Goal: Information Seeking & Learning: Learn about a topic

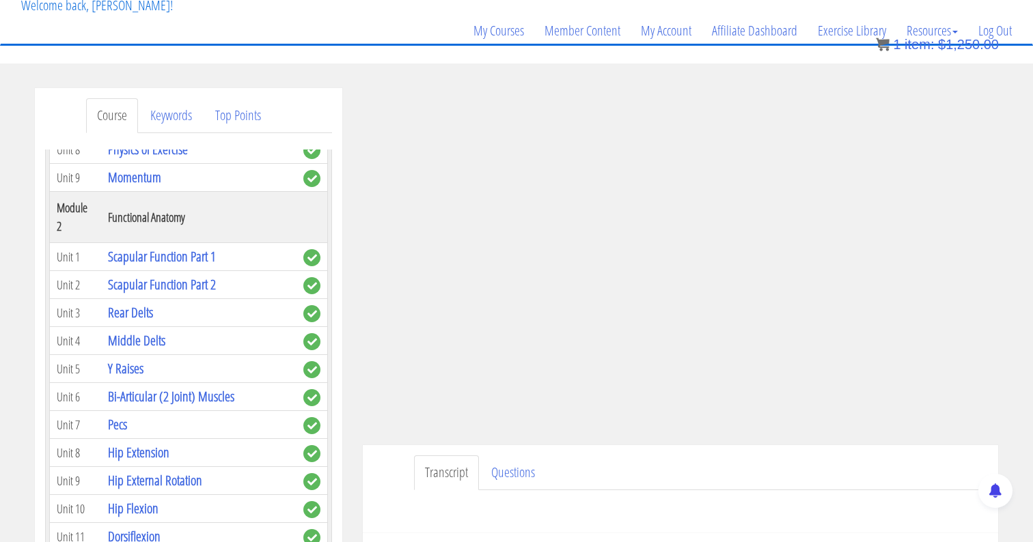
scroll to position [396, 0]
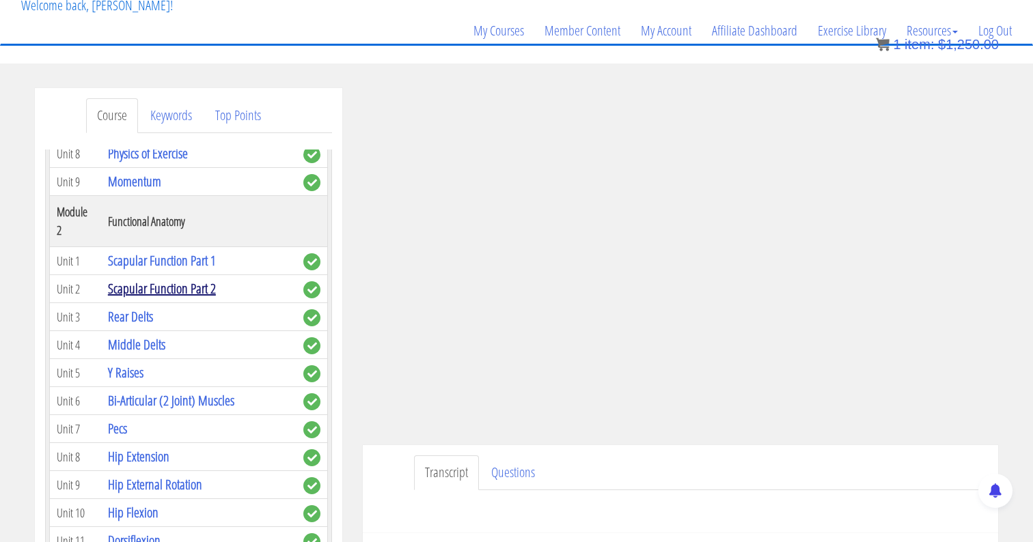
click at [175, 279] on link "Scapular Function Part 2" at bounding box center [162, 288] width 108 height 18
click at [162, 279] on link "Scapular Function Part 2" at bounding box center [162, 288] width 108 height 18
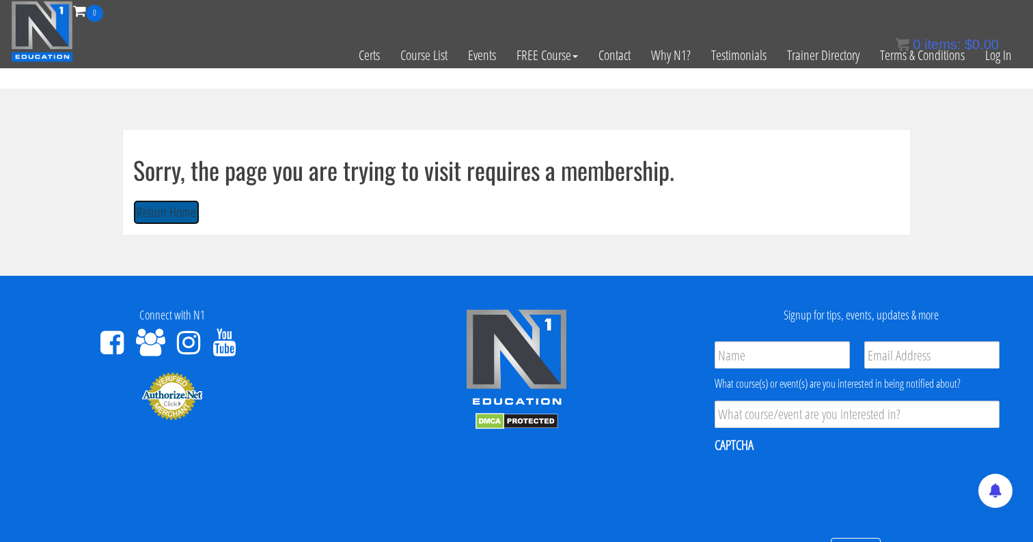
click at [160, 213] on button "Return Home" at bounding box center [166, 212] width 66 height 25
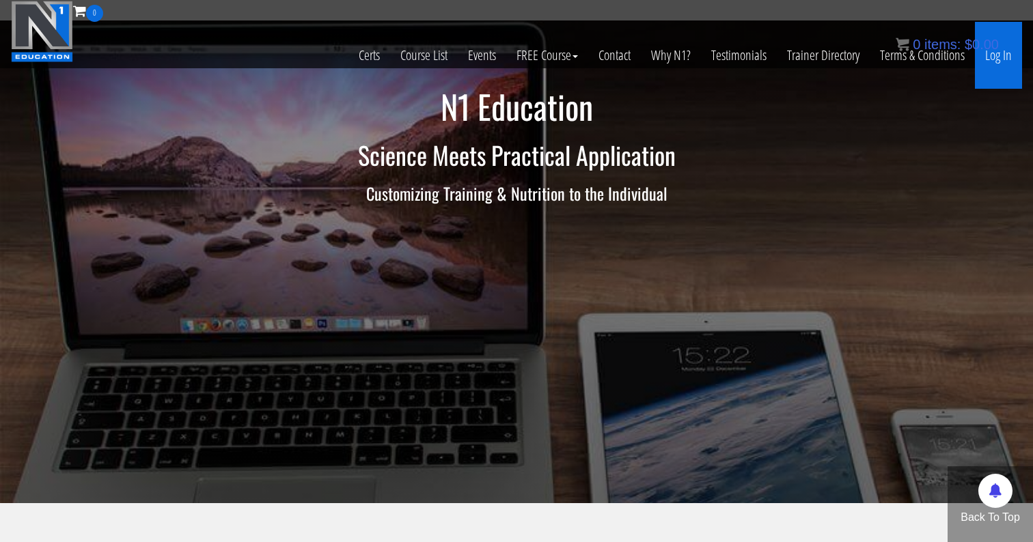
click at [998, 59] on link "Log In" at bounding box center [997, 55] width 47 height 67
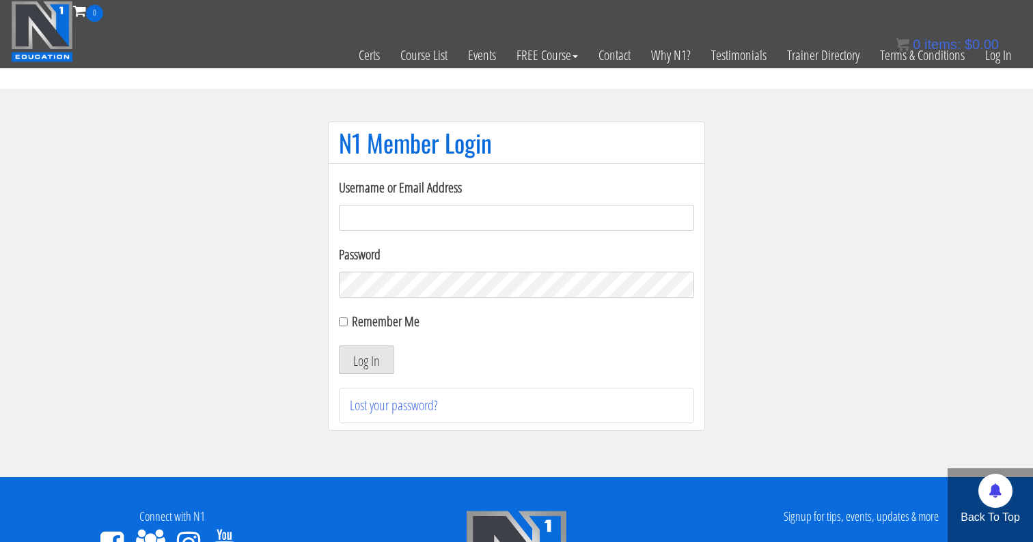
type input "[EMAIL_ADDRESS][DOMAIN_NAME]"
click at [353, 323] on label "Remember Me" at bounding box center [386, 321] width 68 height 18
click at [348, 323] on input "Remember Me" at bounding box center [343, 322] width 9 height 9
checkbox input "true"
click at [369, 367] on button "Log In" at bounding box center [366, 360] width 55 height 29
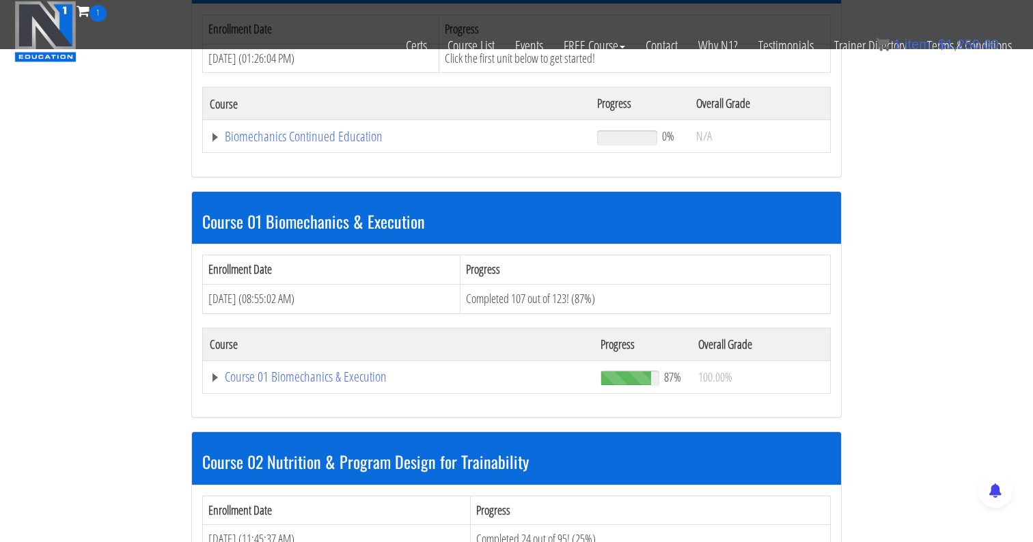
scroll to position [247, 0]
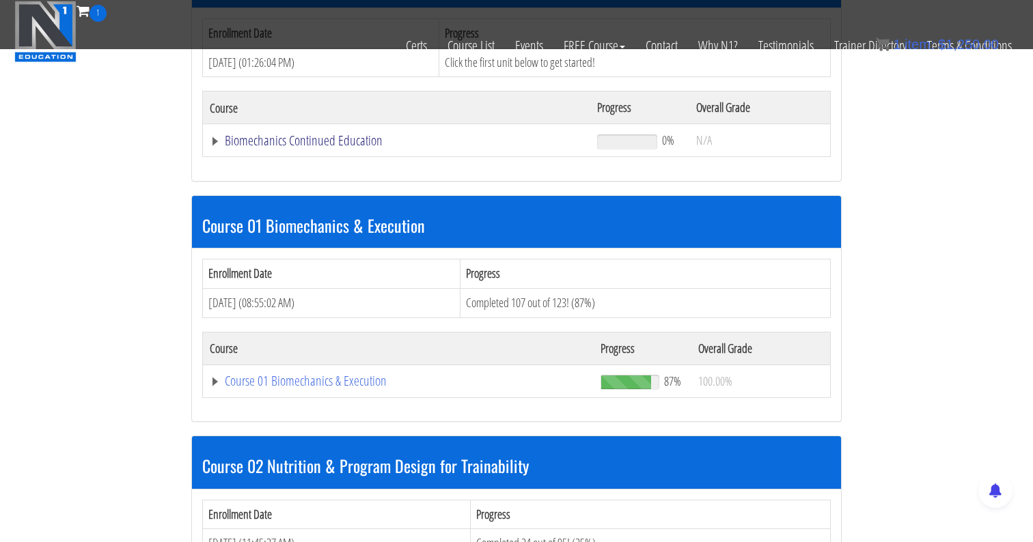
click at [317, 143] on link "Biomechanics Continued Education" at bounding box center [397, 141] width 374 height 14
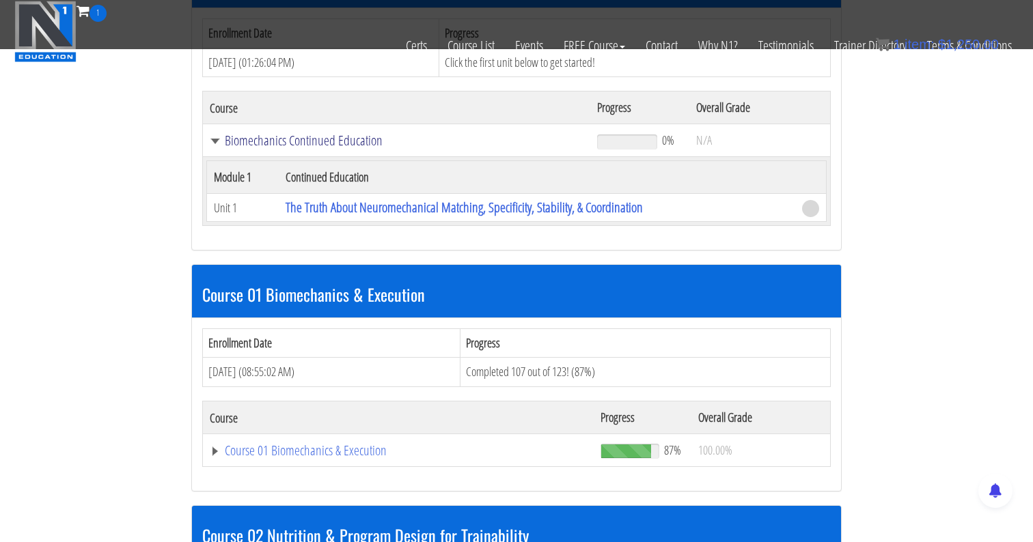
click at [339, 143] on link "Biomechanics Continued Education" at bounding box center [397, 141] width 374 height 14
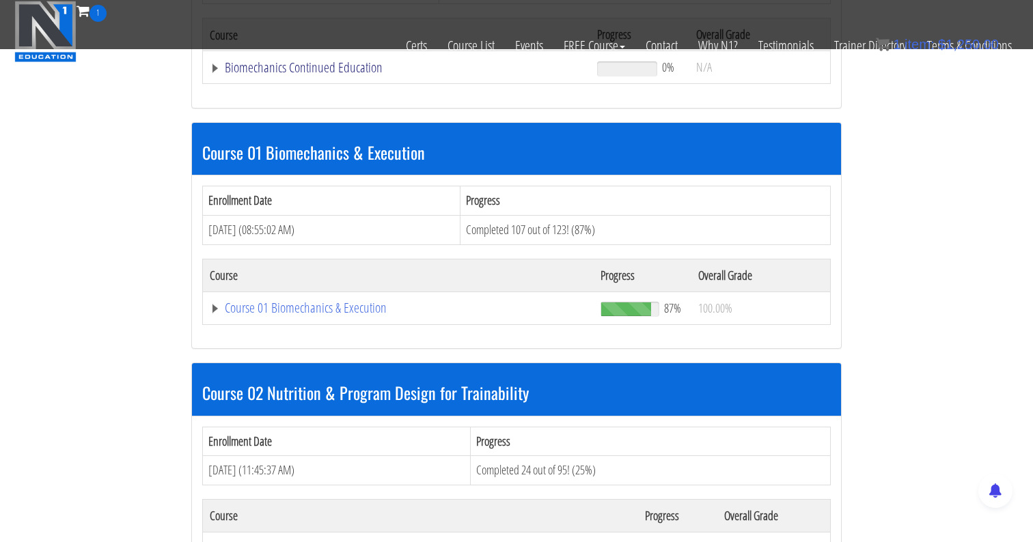
scroll to position [336, 0]
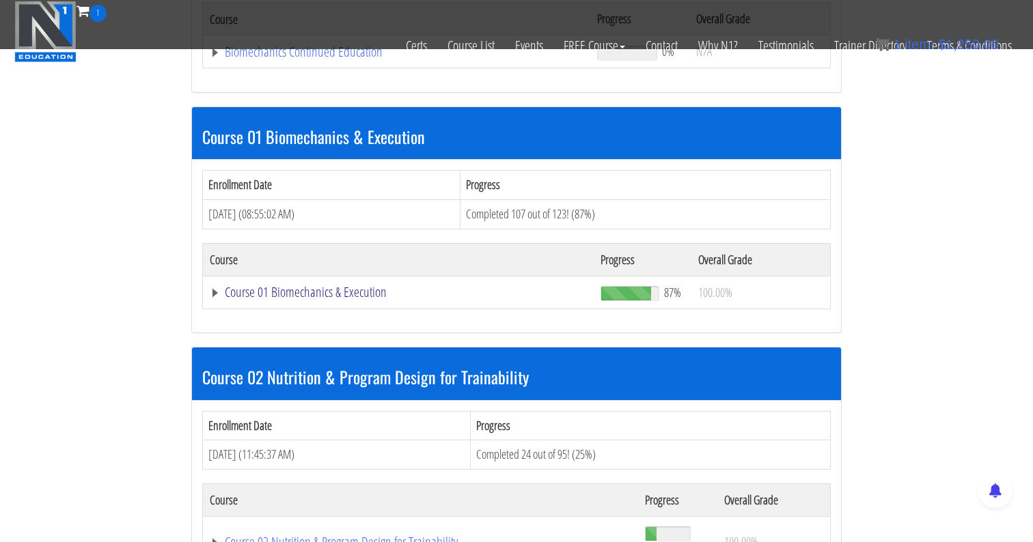
click at [306, 287] on link "Course 01 Biomechanics & Execution" at bounding box center [398, 292] width 377 height 14
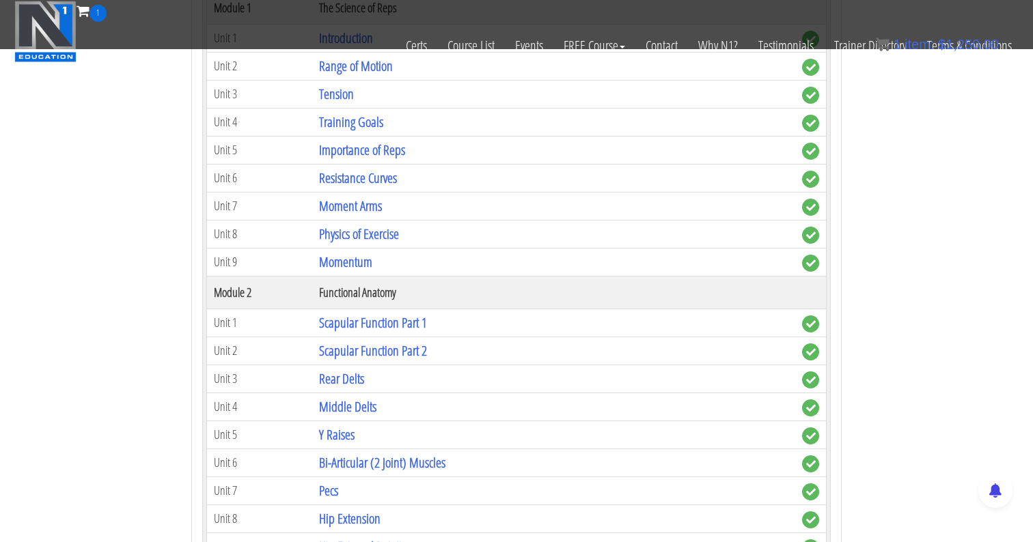
scroll to position [666, 0]
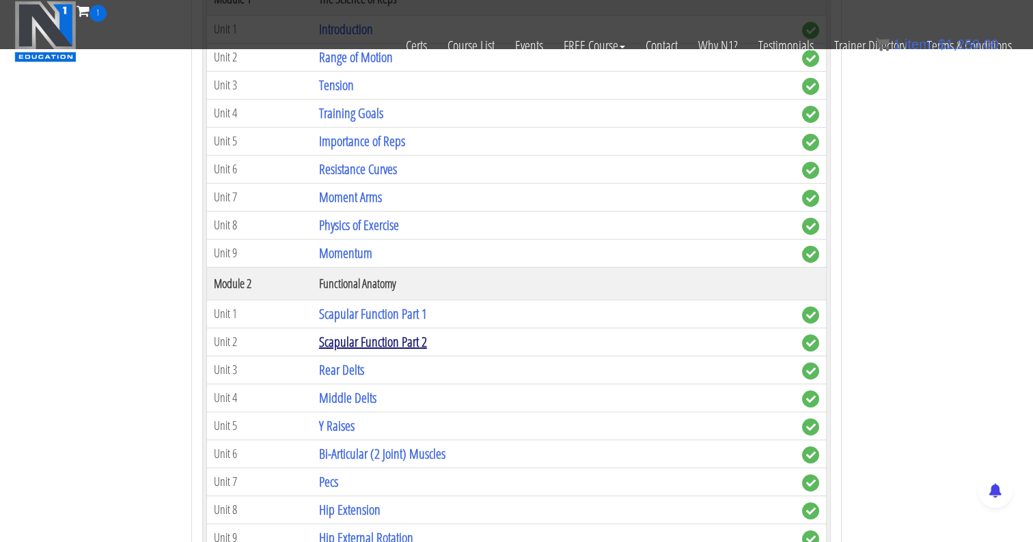
click at [352, 340] on link "Scapular Function Part 2" at bounding box center [373, 342] width 108 height 18
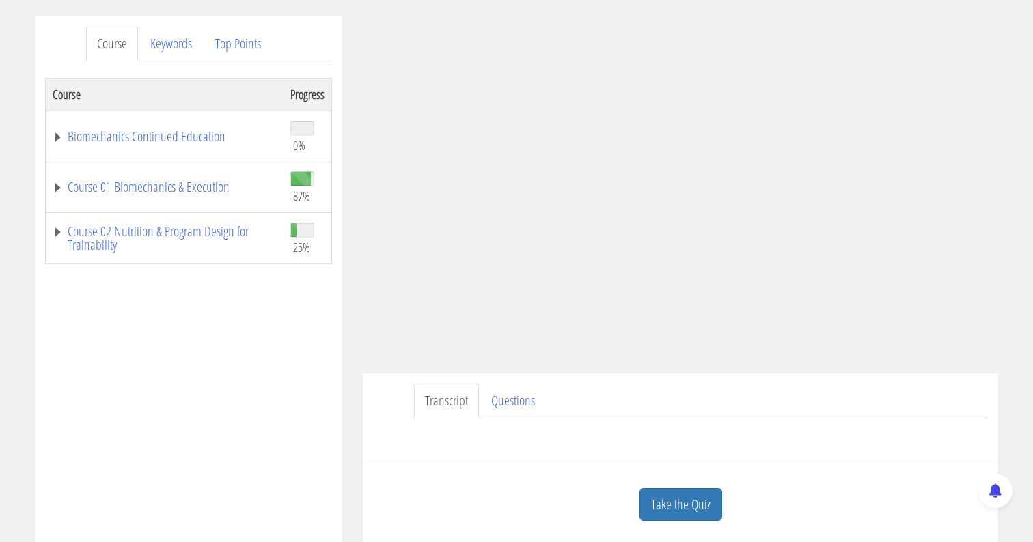
scroll to position [162, 0]
click at [54, 188] on link "Course 01 Biomechanics & Execution" at bounding box center [165, 188] width 224 height 14
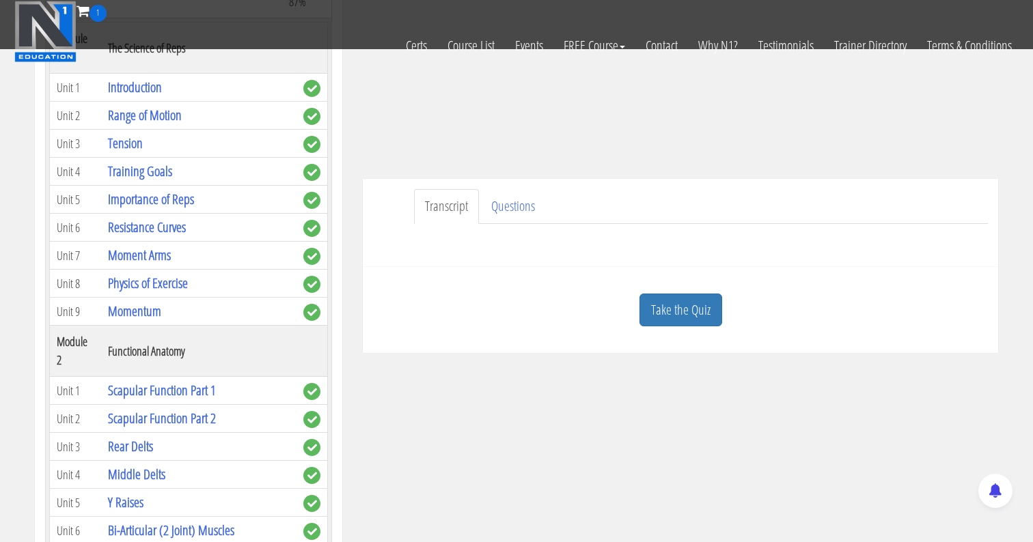
scroll to position [270, 0]
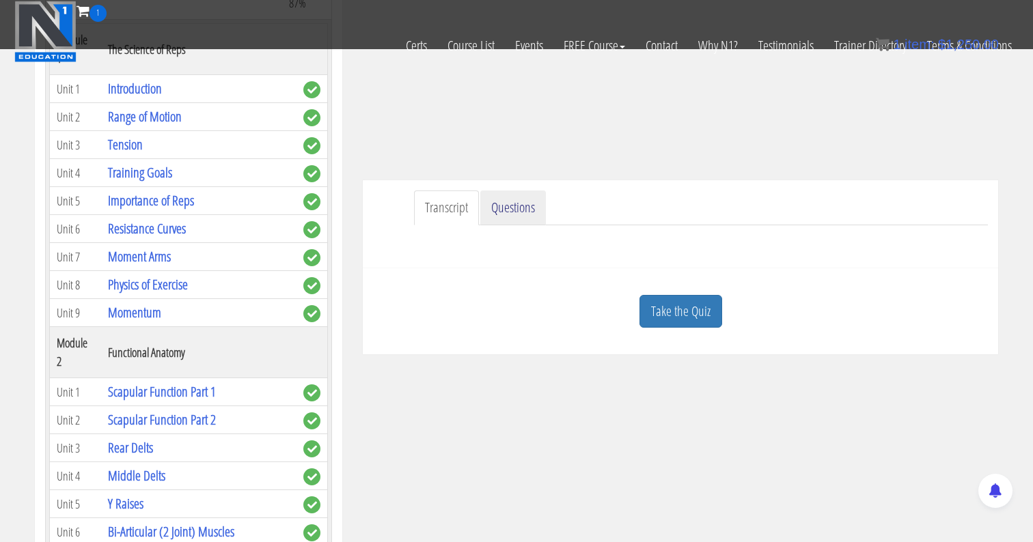
click at [527, 208] on link "Questions" at bounding box center [513, 208] width 66 height 35
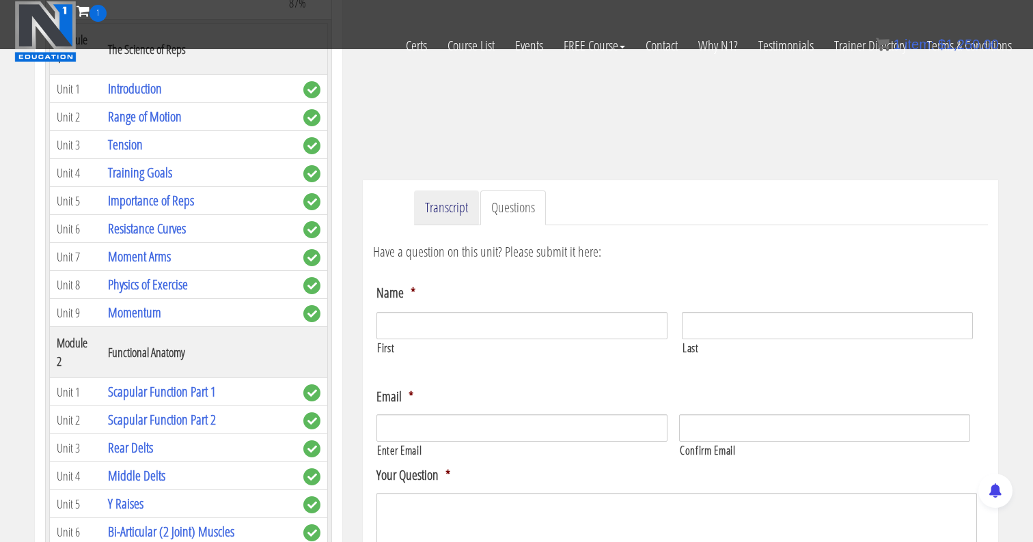
click at [460, 208] on link "Transcript" at bounding box center [446, 208] width 65 height 35
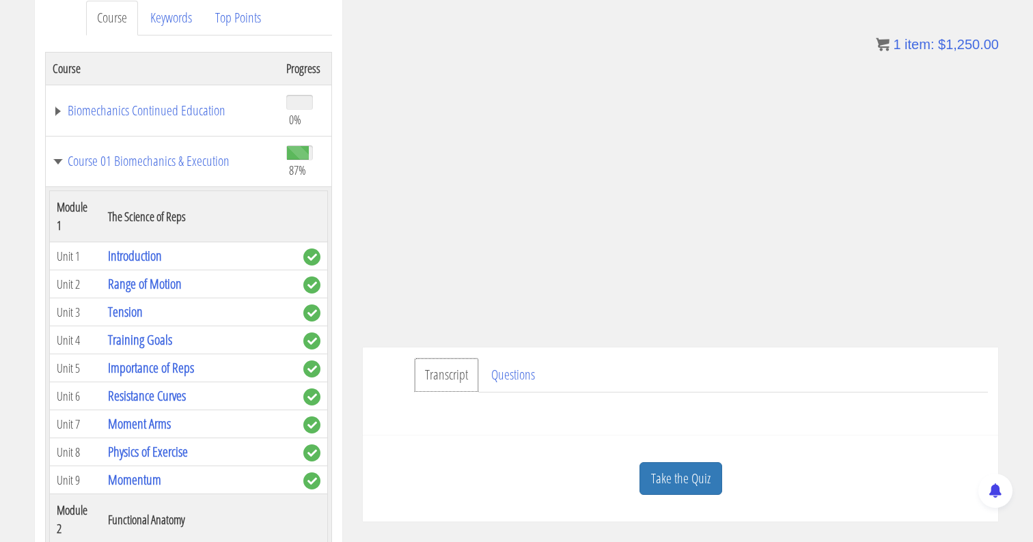
scroll to position [190, 0]
click at [686, 477] on link "Take the Quiz" at bounding box center [680, 477] width 83 height 33
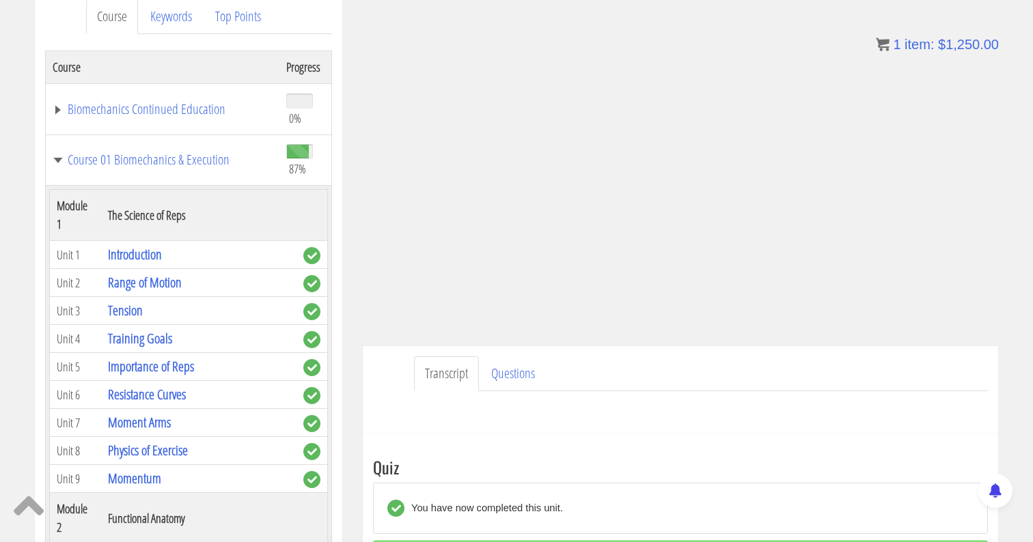
click at [443, 378] on link "Transcript" at bounding box center [446, 373] width 65 height 35
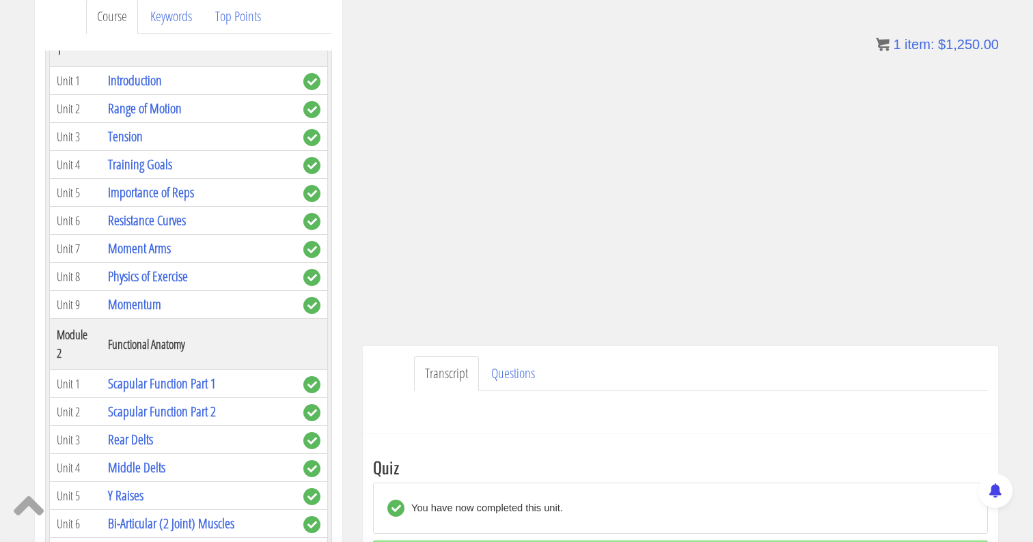
scroll to position [226, 0]
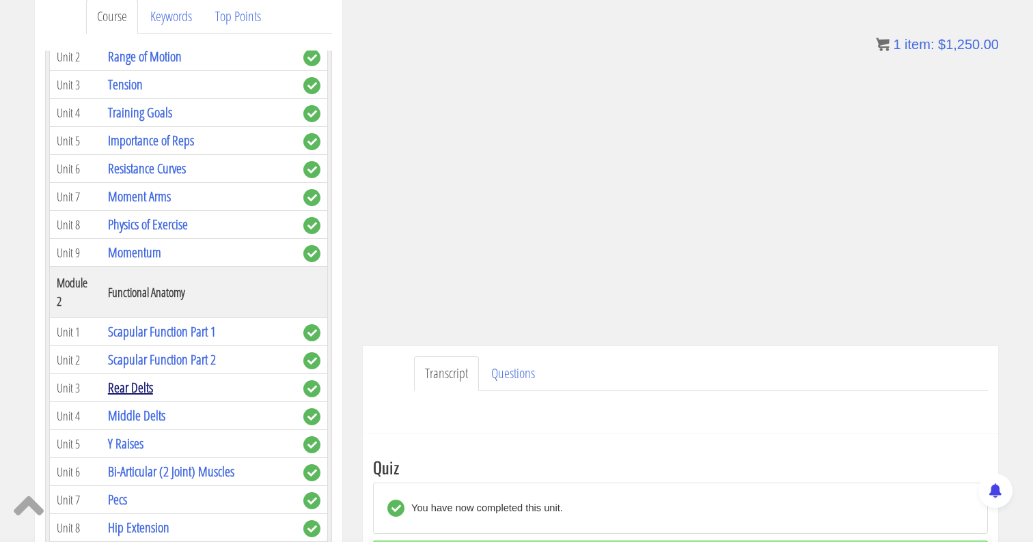
click at [133, 378] on link "Rear Delts" at bounding box center [130, 387] width 45 height 18
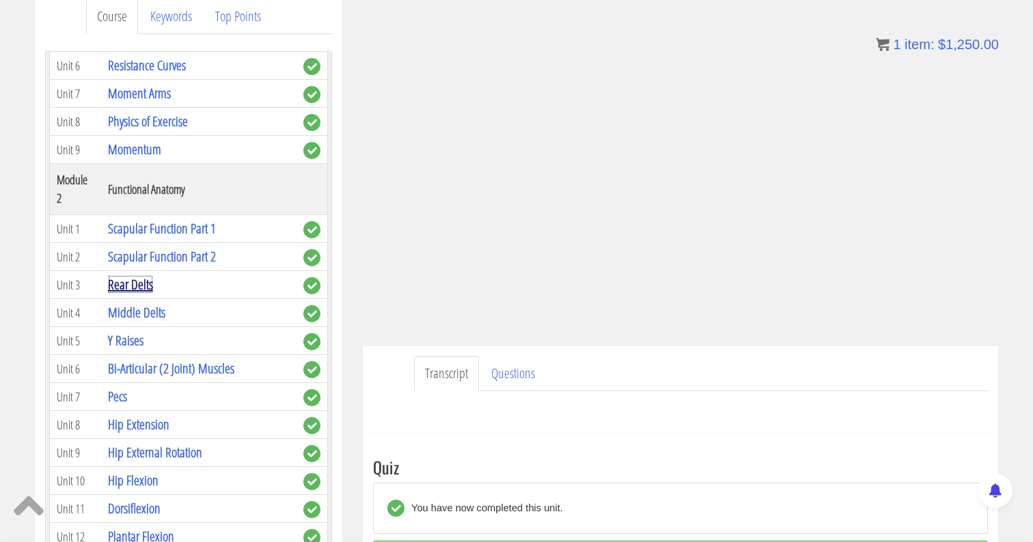
scroll to position [326, 0]
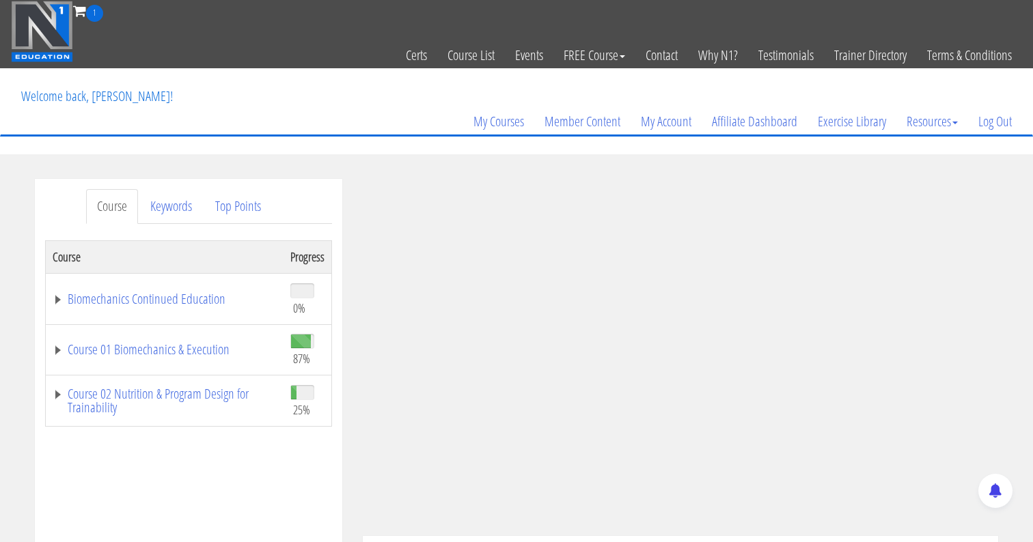
click at [133, 365] on td "Course 01 Biomechanics & Execution" at bounding box center [165, 349] width 238 height 51
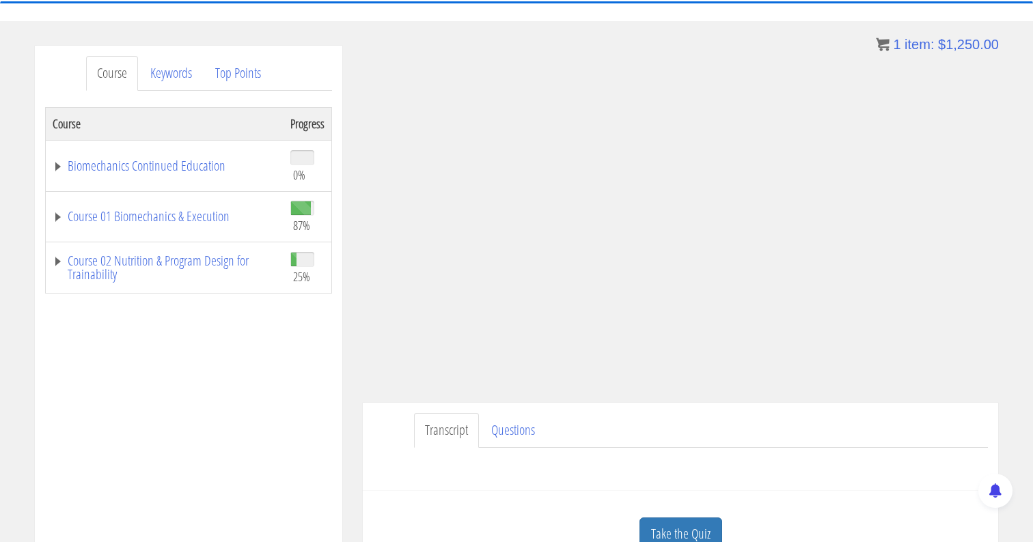
scroll to position [138, 0]
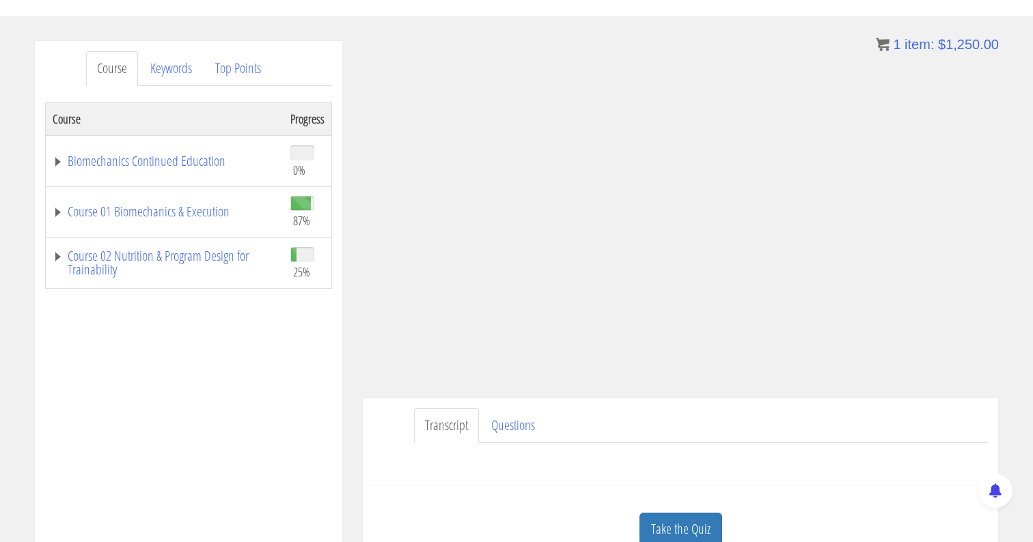
click at [53, 203] on td "Course 01 Biomechanics & Execution" at bounding box center [165, 211] width 238 height 51
click at [57, 211] on link "Course 01 Biomechanics & Execution" at bounding box center [165, 212] width 224 height 14
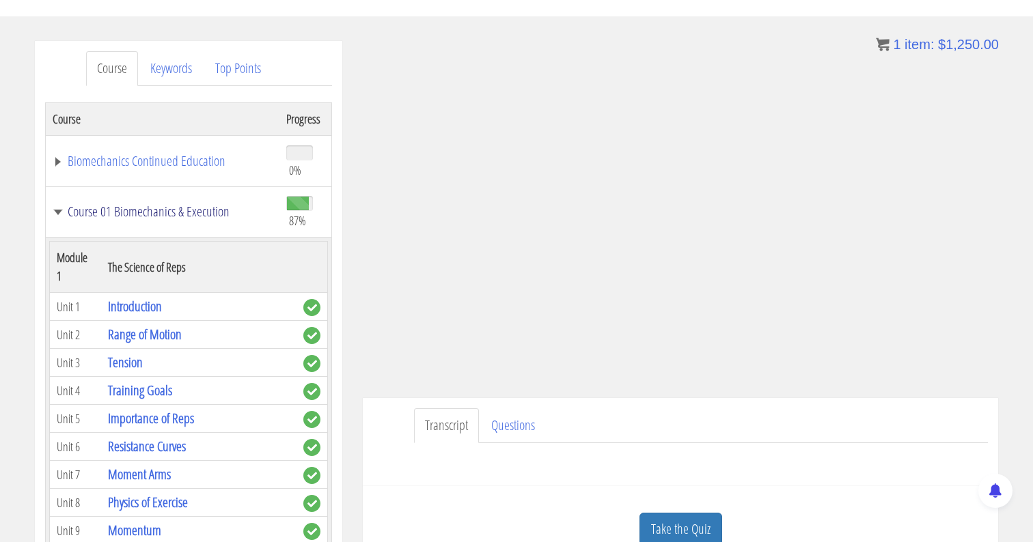
click at [55, 210] on link "Course 01 Biomechanics & Execution" at bounding box center [163, 212] width 220 height 14
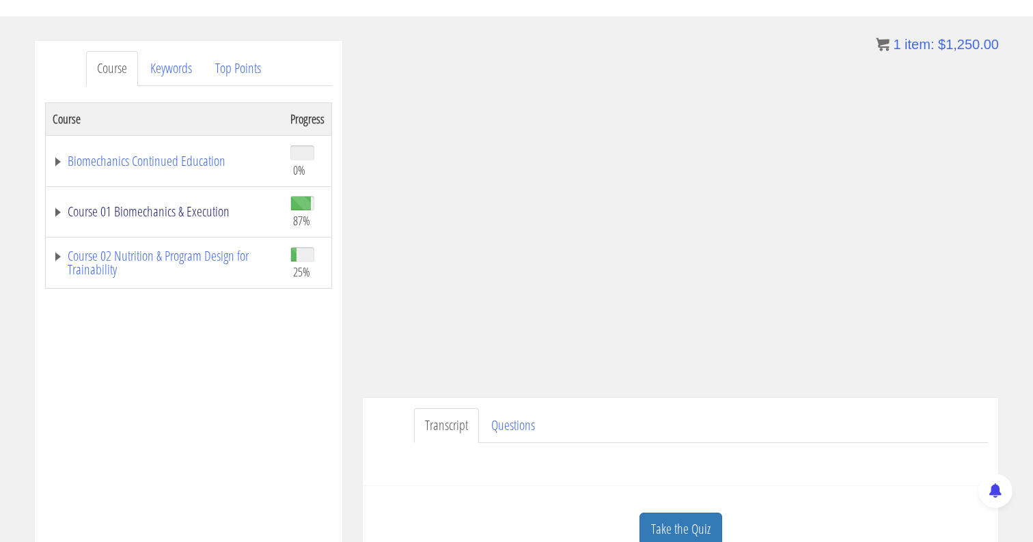
click at [60, 213] on link "Course 01 Biomechanics & Execution" at bounding box center [165, 212] width 224 height 14
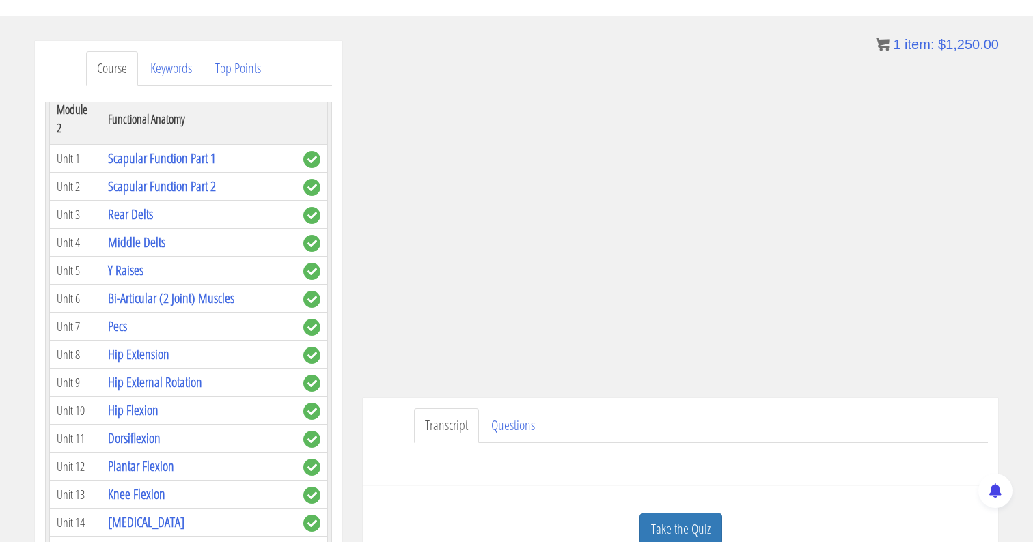
scroll to position [453, 0]
click at [146, 231] on link "Middle Delts" at bounding box center [136, 240] width 57 height 18
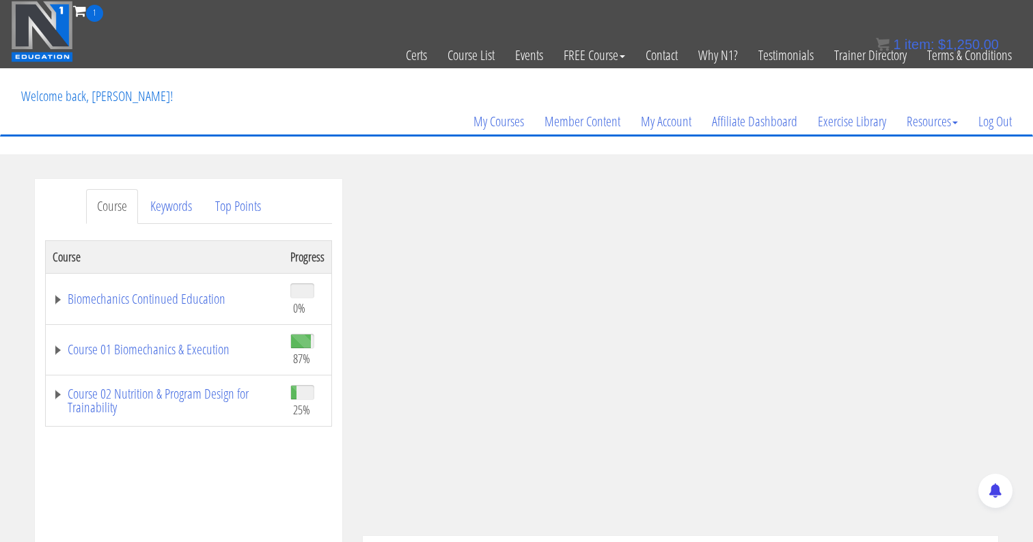
click at [54, 341] on td "Course 01 Biomechanics & Execution" at bounding box center [165, 349] width 238 height 51
click at [80, 348] on link "Course 01 Biomechanics & Execution" at bounding box center [165, 350] width 224 height 14
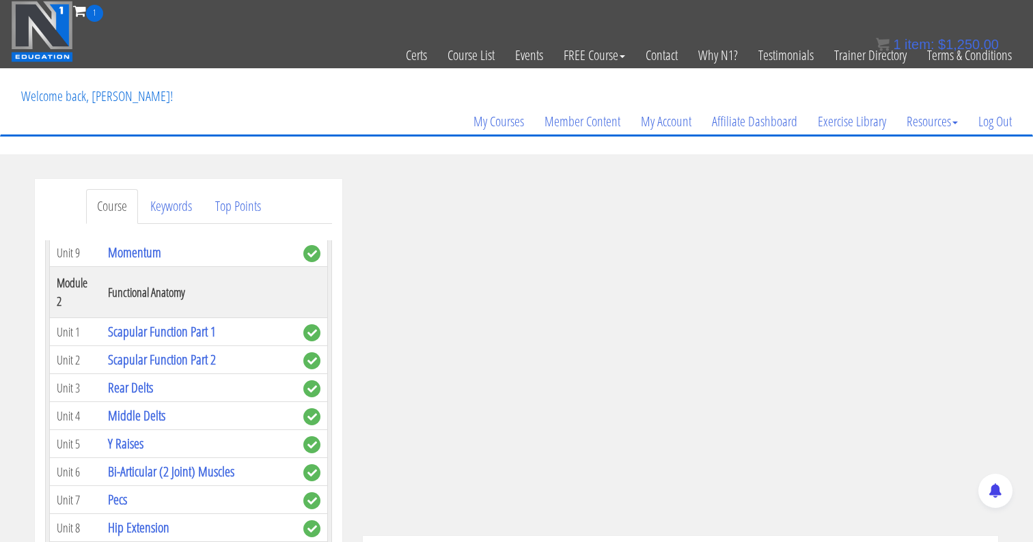
scroll to position [415, 0]
click at [131, 436] on link "Y Raises" at bounding box center [126, 445] width 36 height 18
click at [122, 436] on link "Y Raises" at bounding box center [126, 445] width 36 height 18
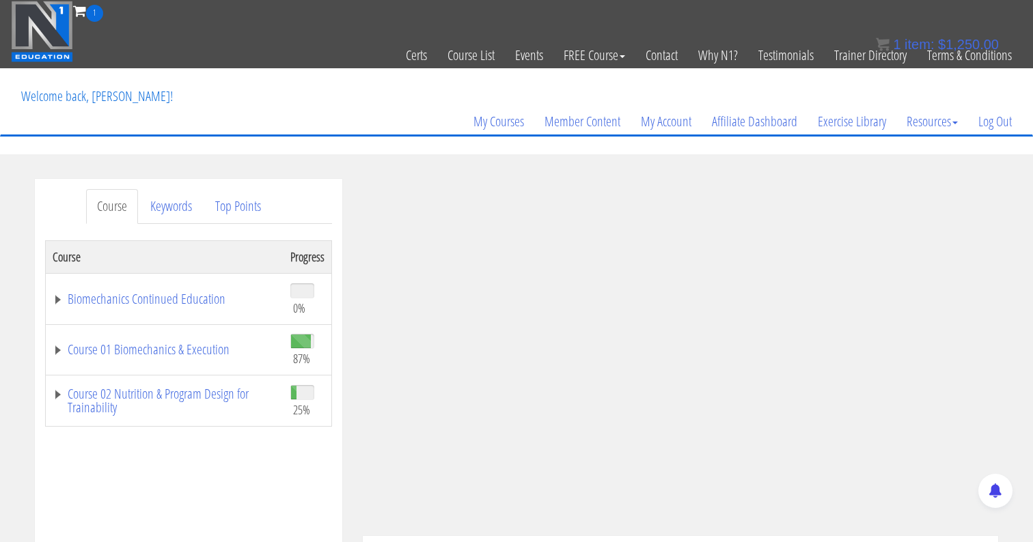
click at [50, 356] on td "Course 01 Biomechanics & Execution" at bounding box center [165, 349] width 238 height 51
click at [64, 345] on link "Course 01 Biomechanics & Execution" at bounding box center [165, 350] width 224 height 14
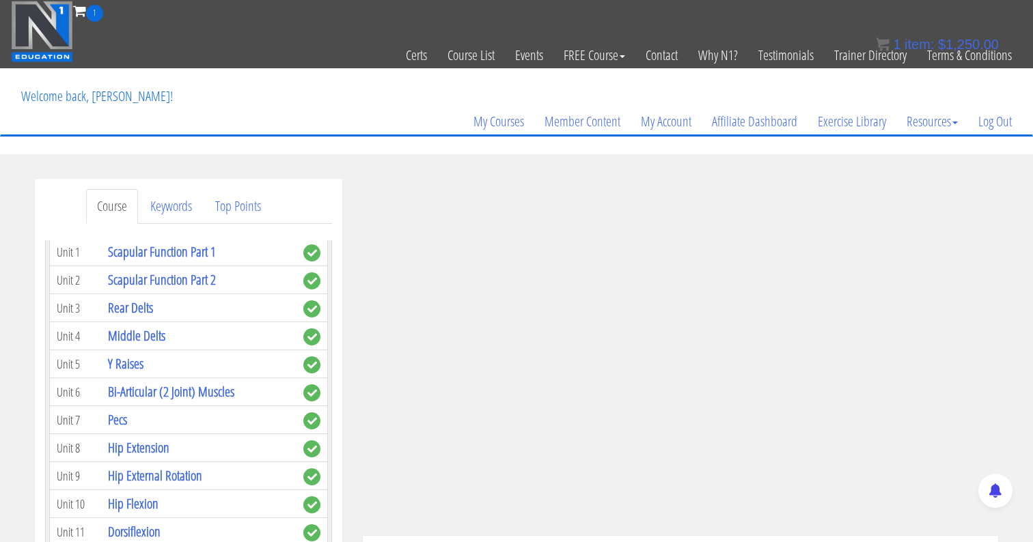
scroll to position [499, 0]
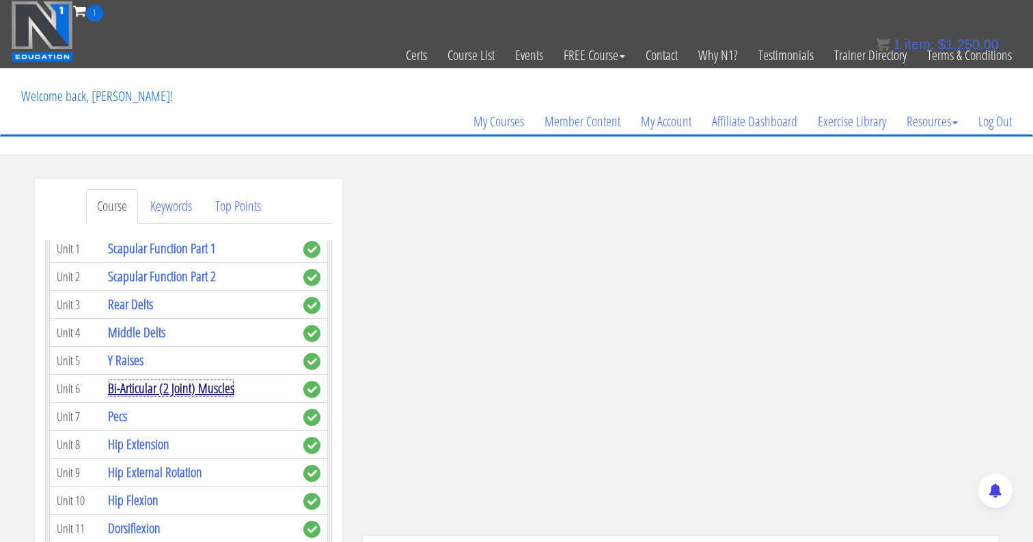
click at [141, 379] on link "Bi-Articular (2 Joint) Muscles" at bounding box center [171, 388] width 126 height 18
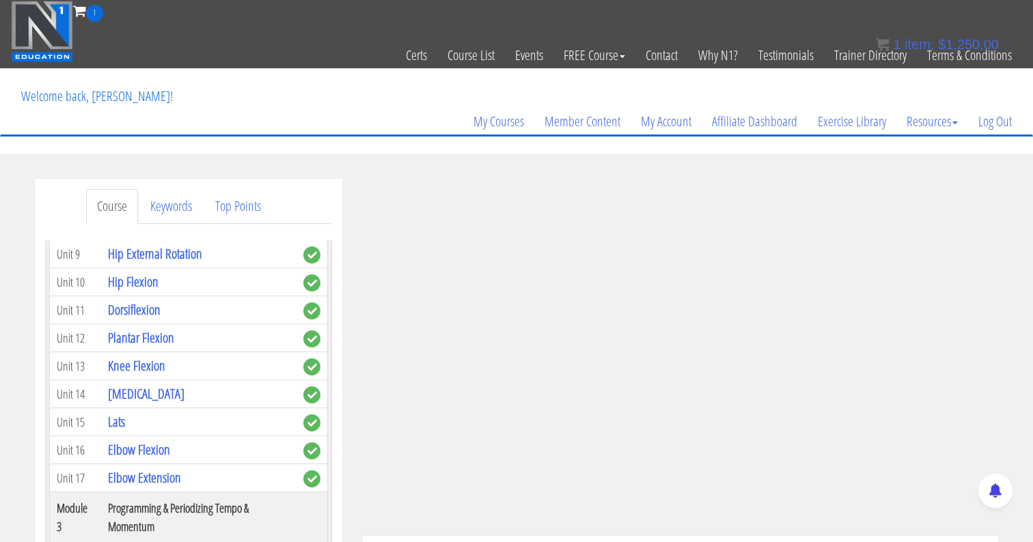
scroll to position [722, 0]
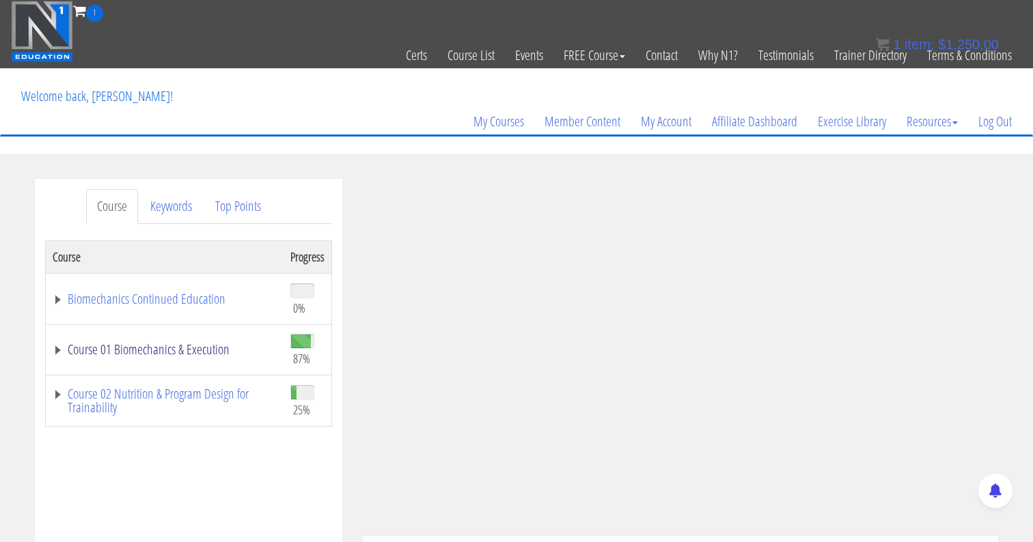
click at [61, 352] on link "Course 01 Biomechanics & Execution" at bounding box center [165, 350] width 224 height 14
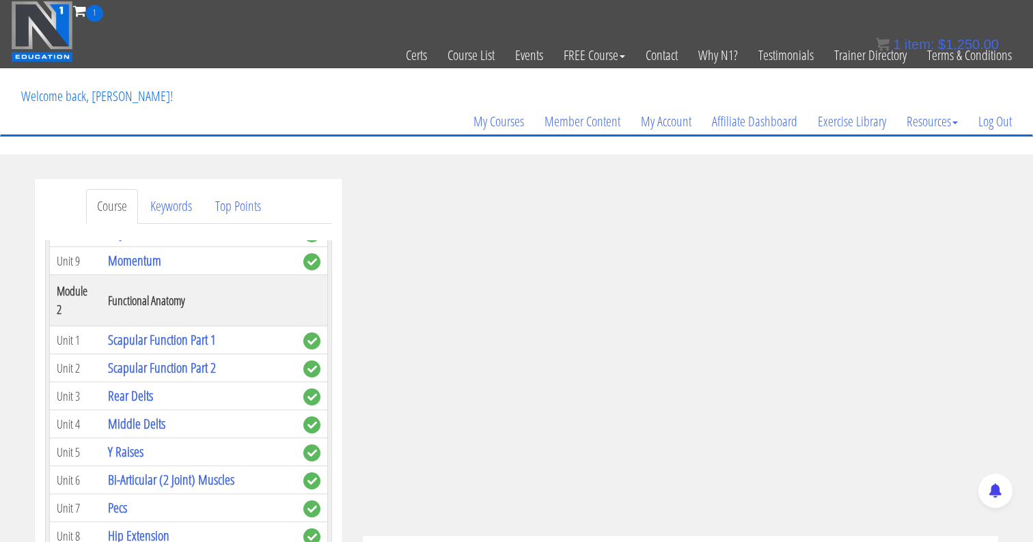
scroll to position [404, 0]
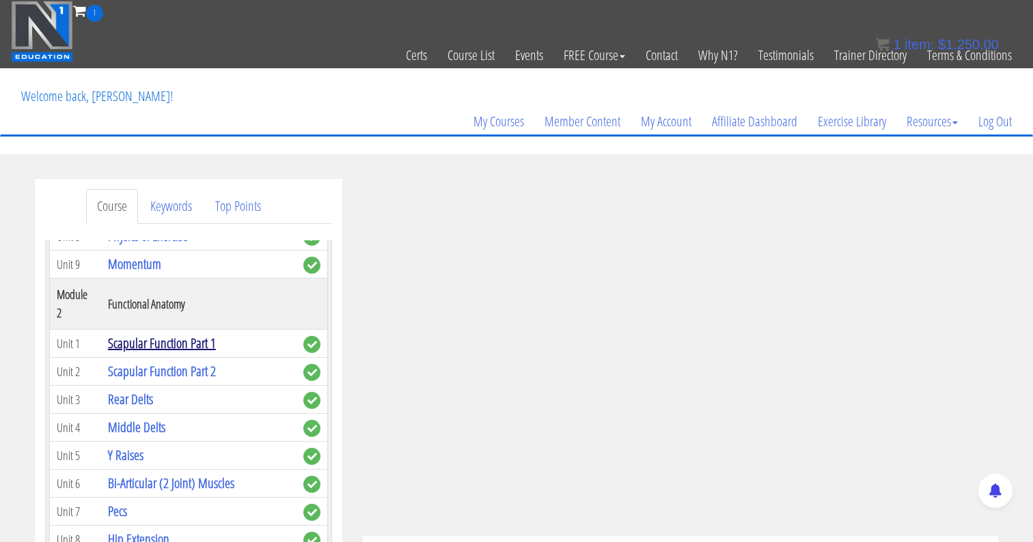
click at [159, 334] on link "Scapular Function Part 1" at bounding box center [162, 343] width 108 height 18
click at [171, 334] on link "Scapular Function Part 1" at bounding box center [162, 343] width 108 height 18
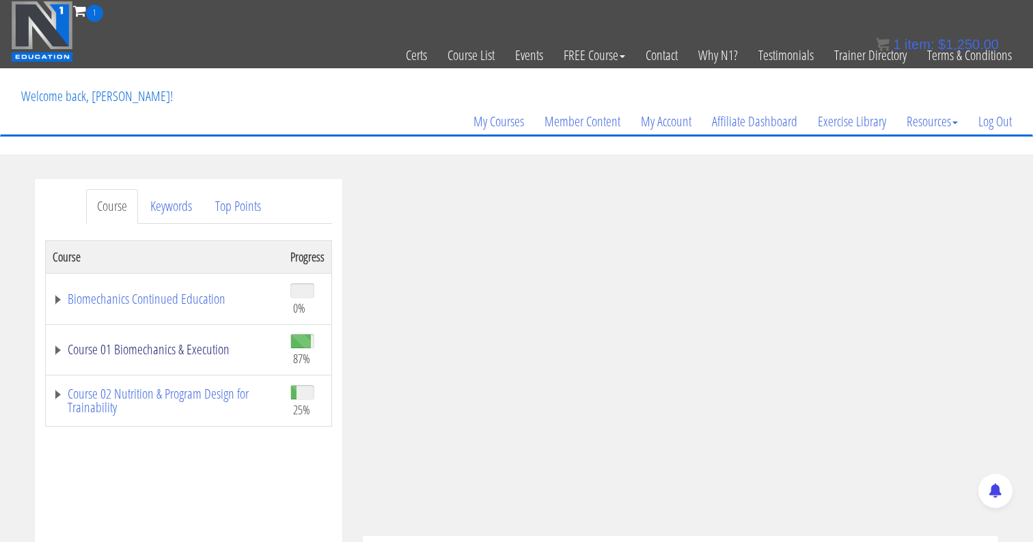
click at [70, 354] on link "Course 01 Biomechanics & Execution" at bounding box center [165, 350] width 224 height 14
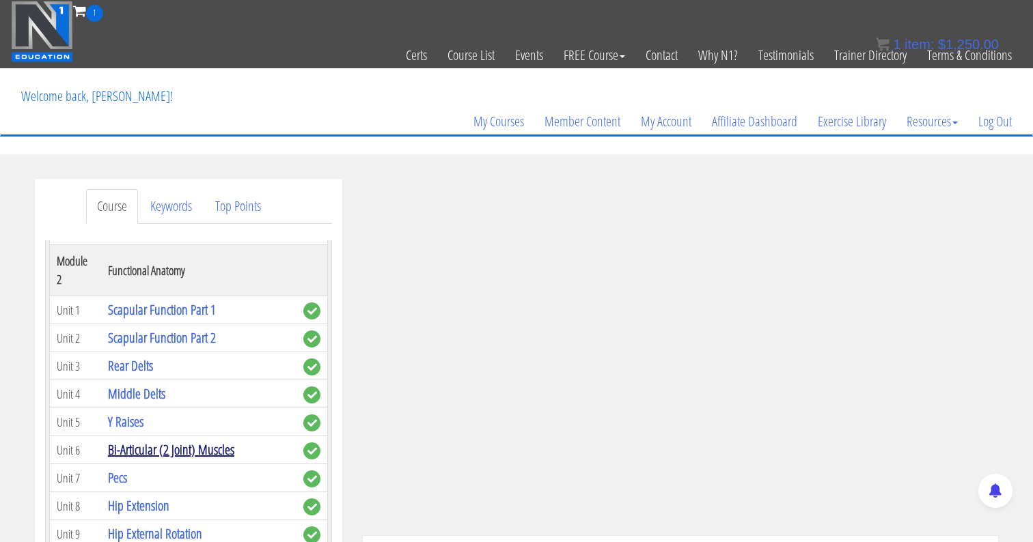
scroll to position [434, 0]
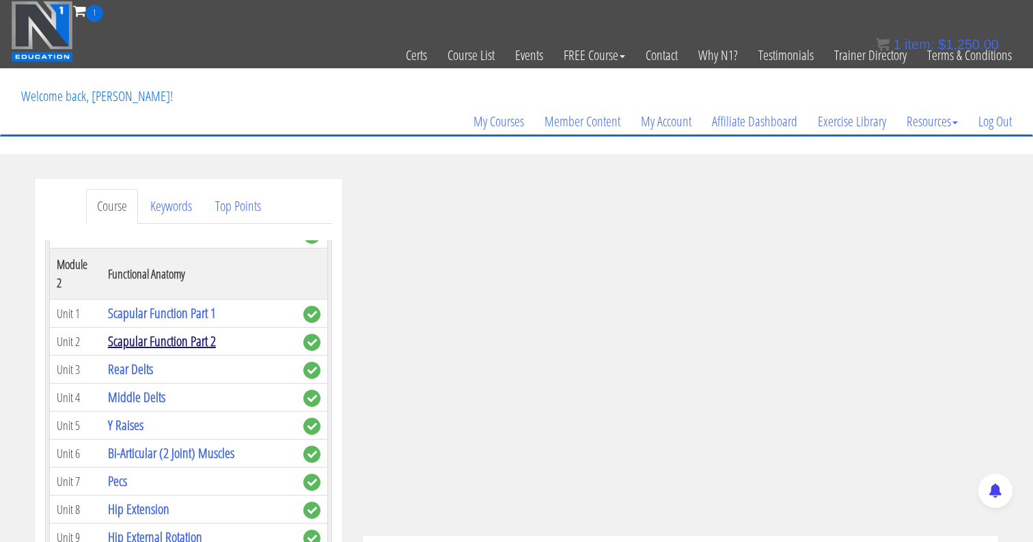
click at [164, 332] on link "Scapular Function Part 2" at bounding box center [162, 341] width 108 height 18
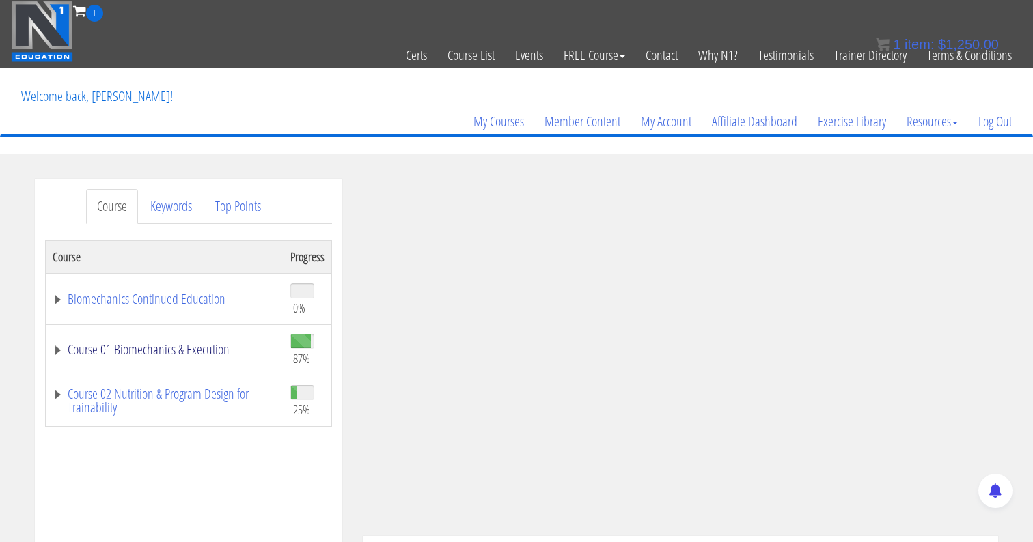
click at [56, 348] on link "Course 01 Biomechanics & Execution" at bounding box center [165, 350] width 224 height 14
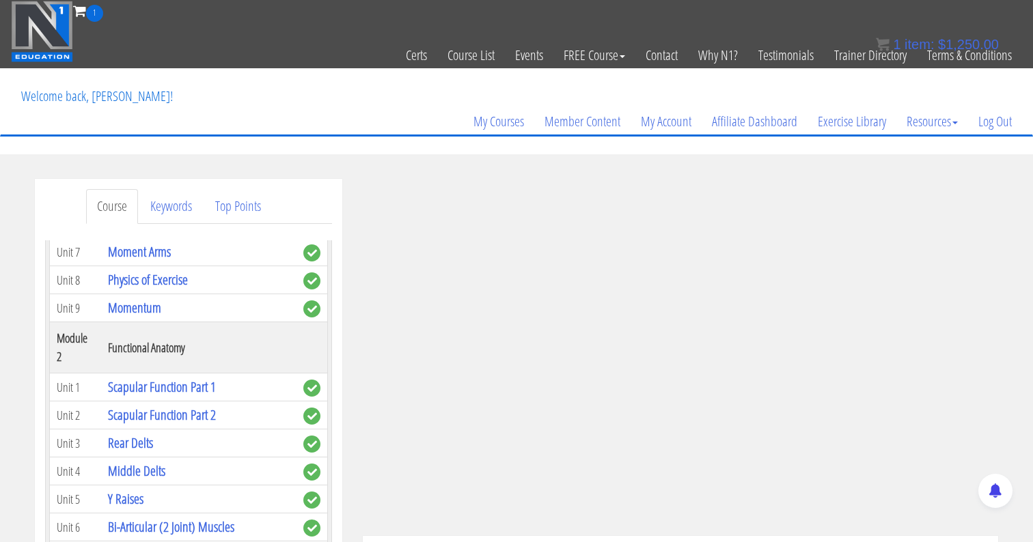
scroll to position [425, 0]
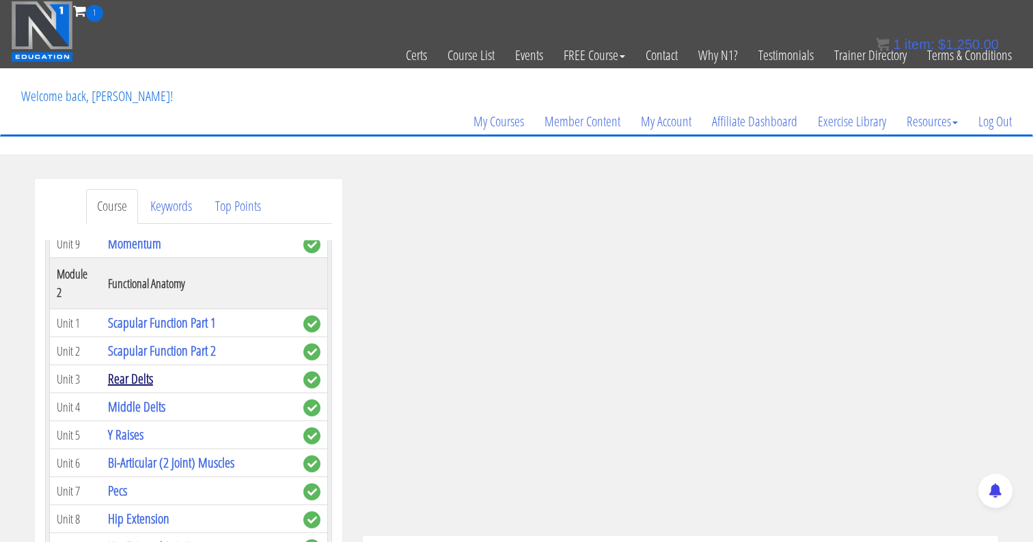
click at [129, 369] on link "Rear Delts" at bounding box center [130, 378] width 45 height 18
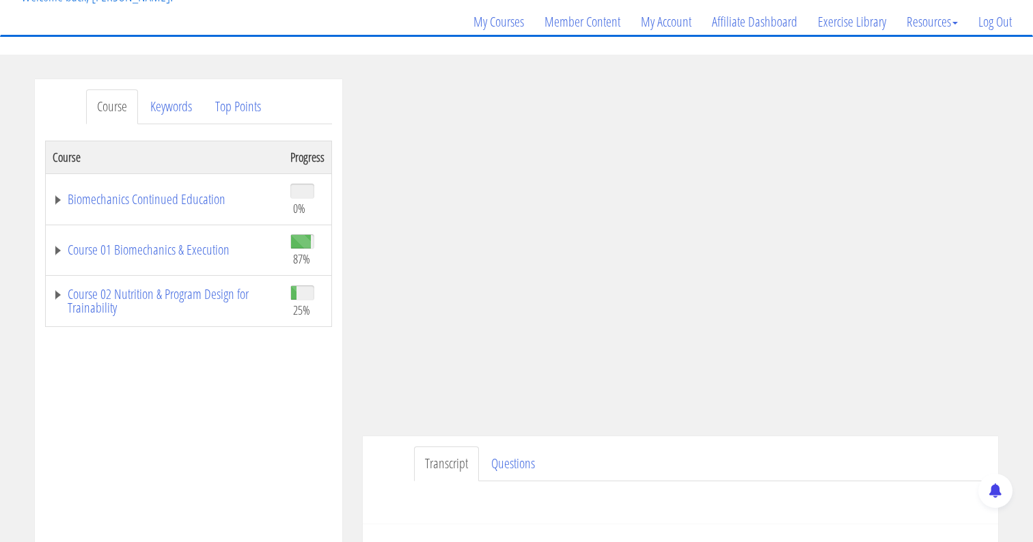
scroll to position [124, 0]
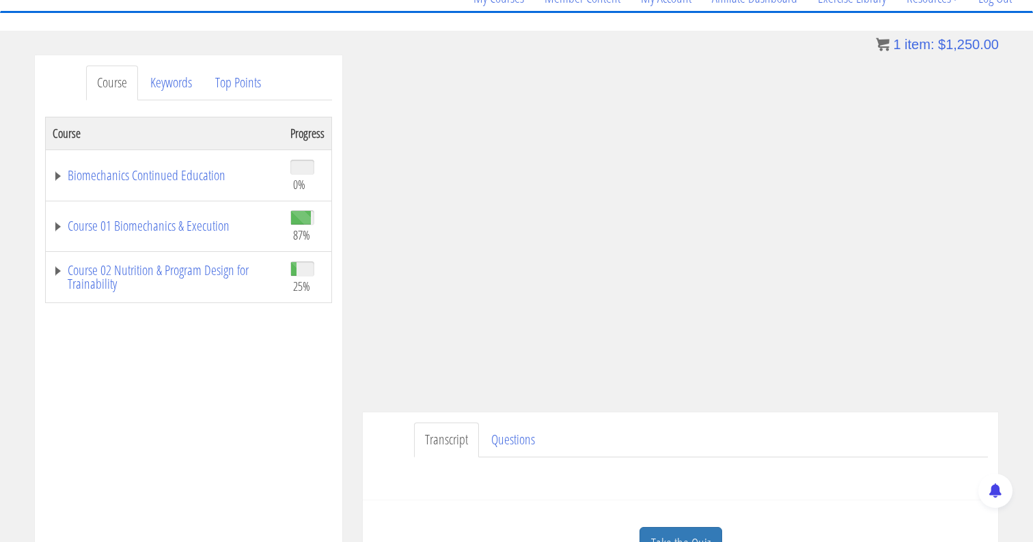
click at [173, 249] on td "Course 01 Biomechanics & Execution" at bounding box center [165, 226] width 238 height 51
click at [167, 230] on link "Course 01 Biomechanics & Execution" at bounding box center [165, 226] width 224 height 14
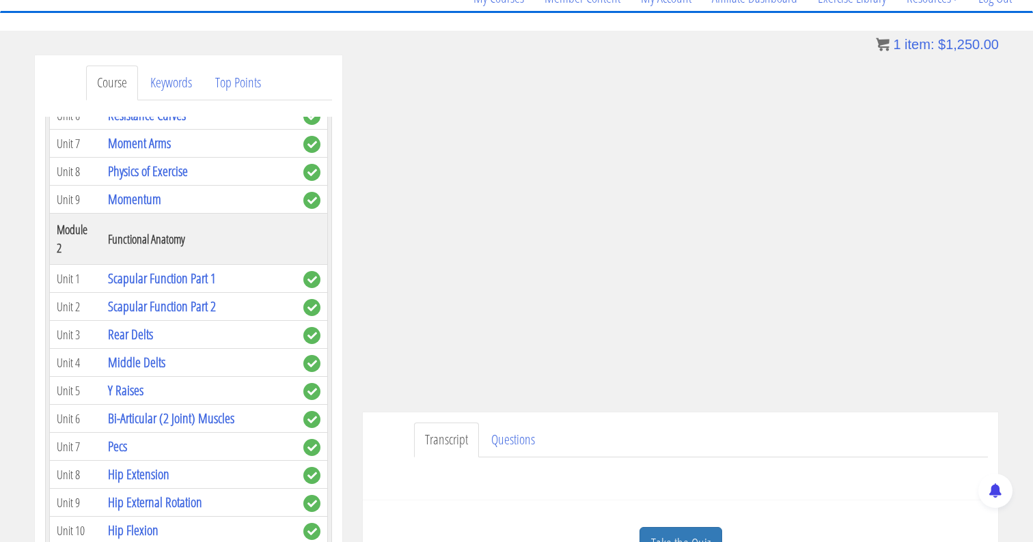
scroll to position [363, 0]
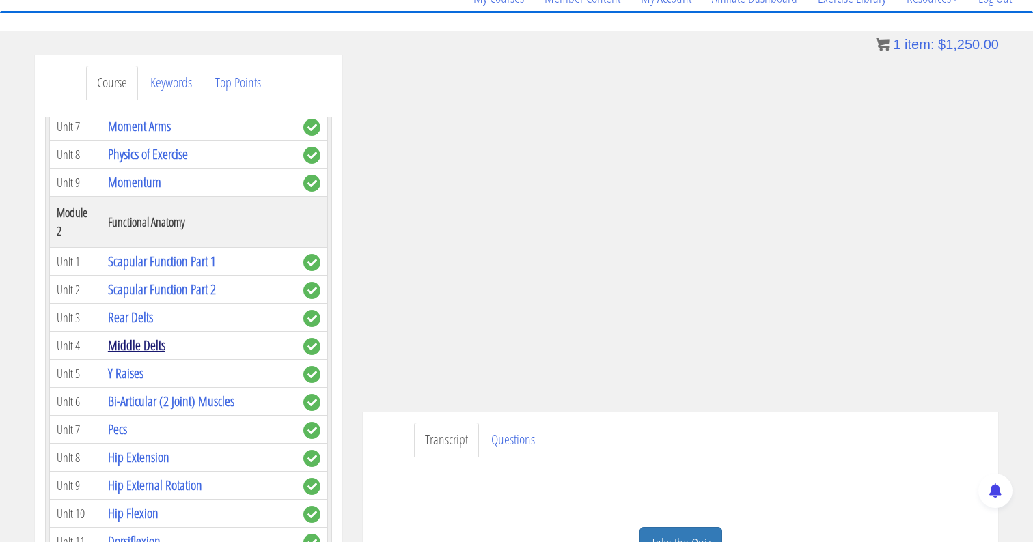
click at [141, 336] on link "Middle Delts" at bounding box center [136, 345] width 57 height 18
click at [126, 336] on link "Middle Delts" at bounding box center [136, 345] width 57 height 18
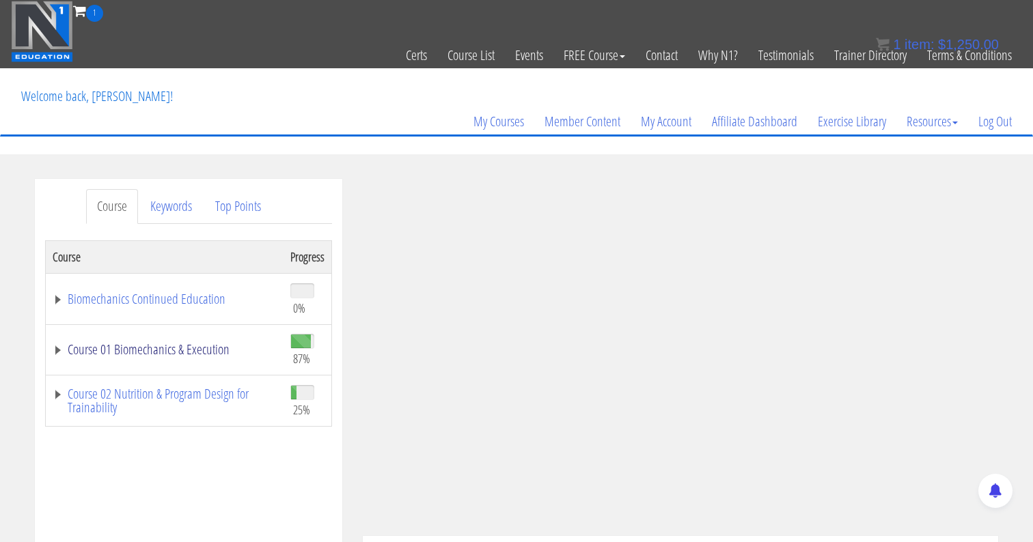
click at [241, 356] on link "Course 01 Biomechanics & Execution" at bounding box center [165, 350] width 224 height 14
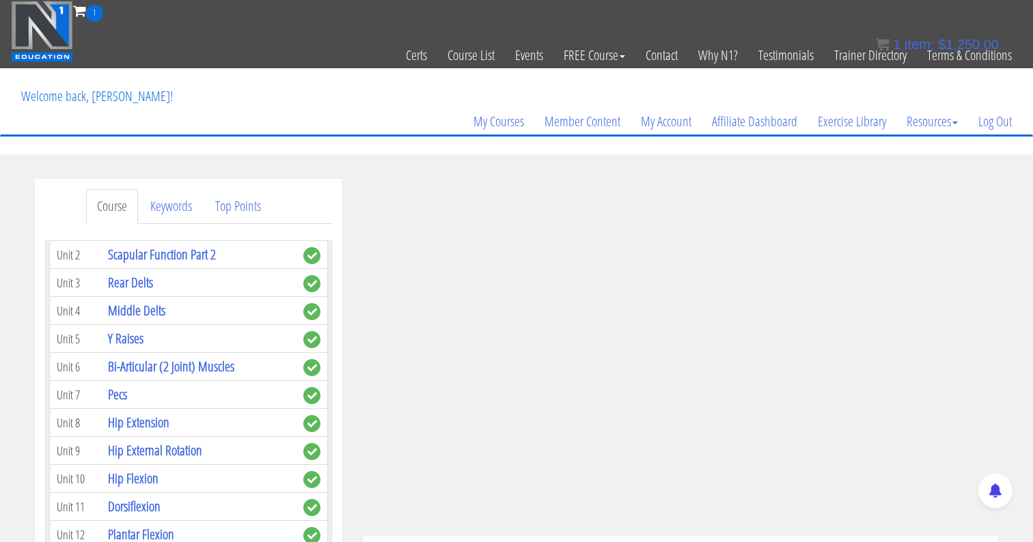
scroll to position [517, 0]
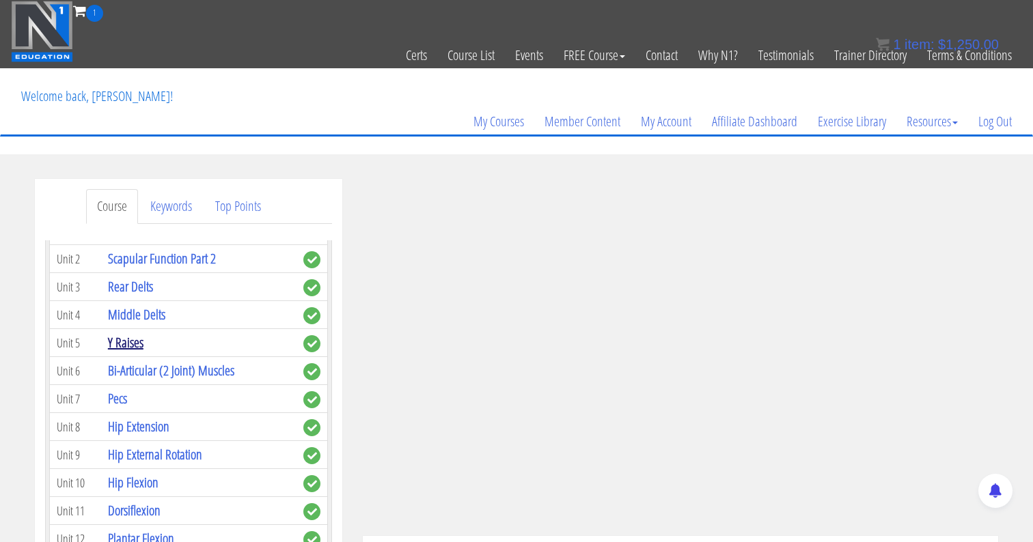
click at [120, 333] on link "Y Raises" at bounding box center [126, 342] width 36 height 18
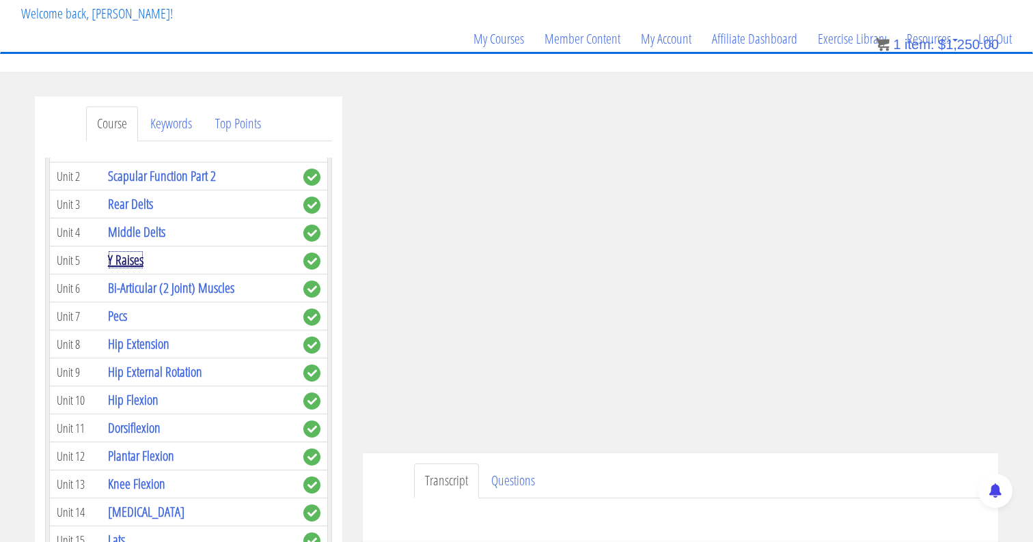
scroll to position [92, 0]
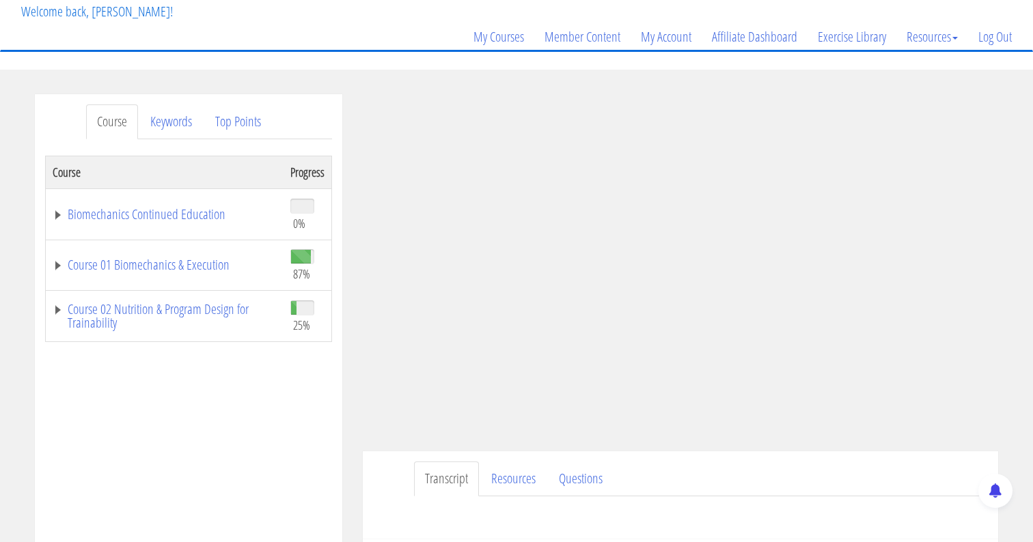
scroll to position [97, 0]
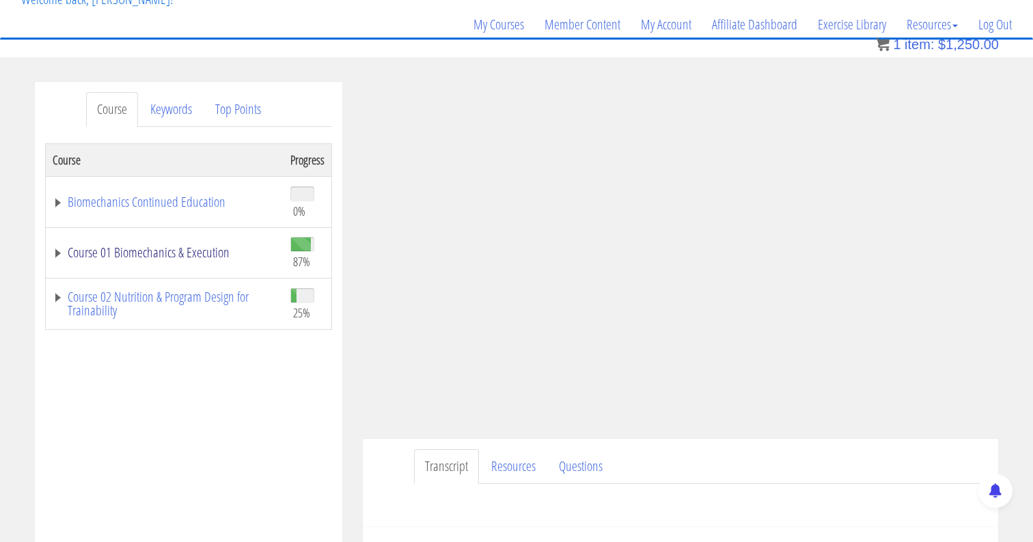
click at [56, 255] on link "Course 01 Biomechanics & Execution" at bounding box center [165, 253] width 224 height 14
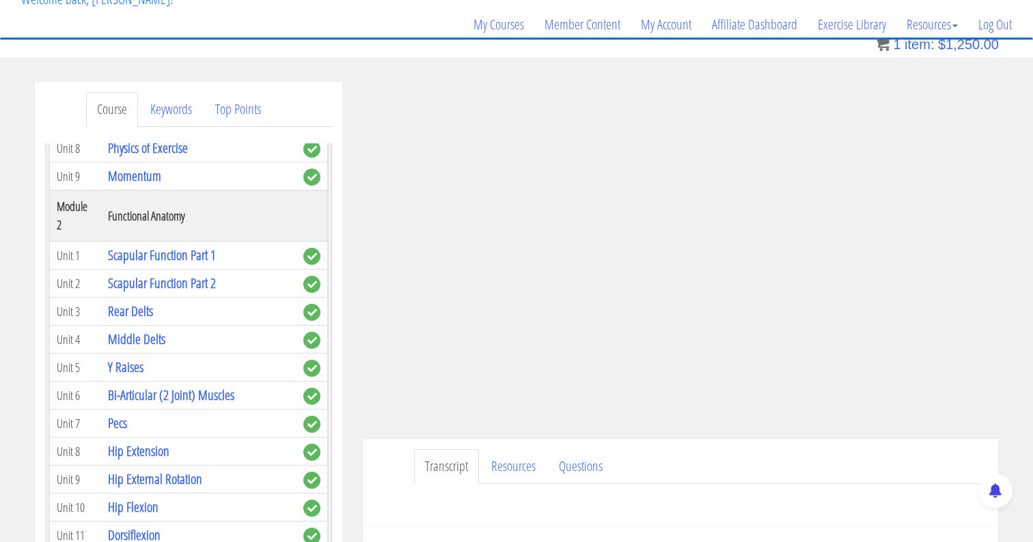
scroll to position [398, 0]
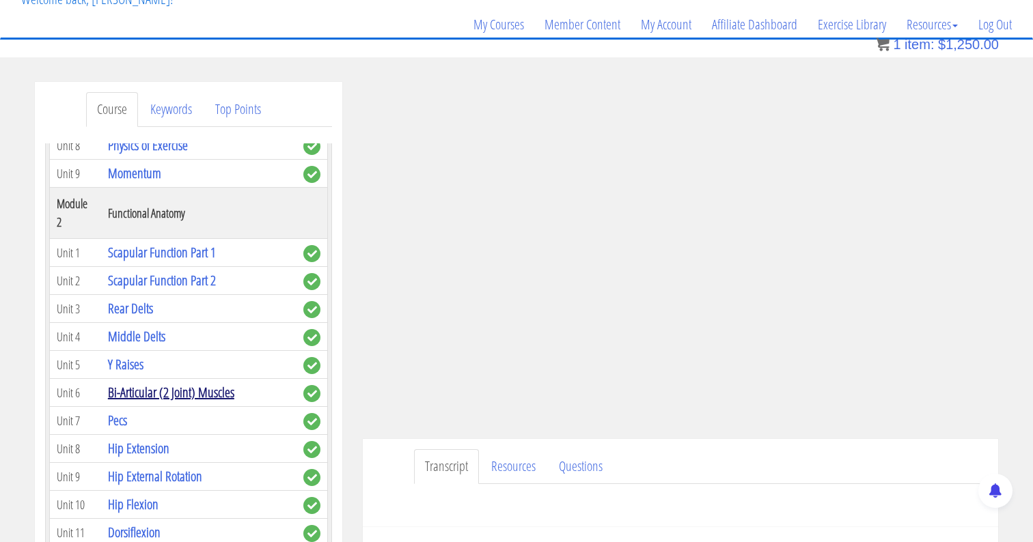
click at [131, 383] on link "Bi-Articular (2 Joint) Muscles" at bounding box center [171, 392] width 126 height 18
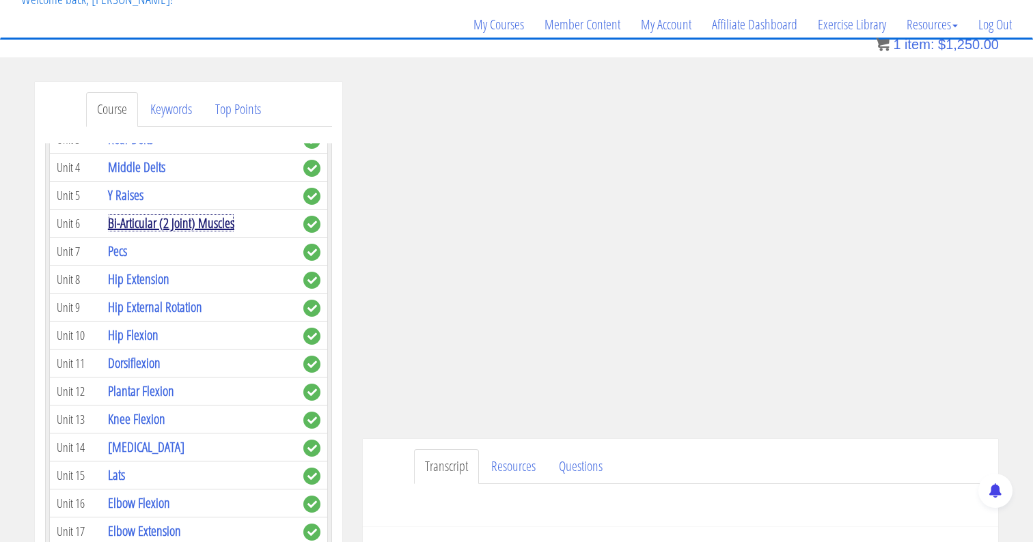
scroll to position [542, 0]
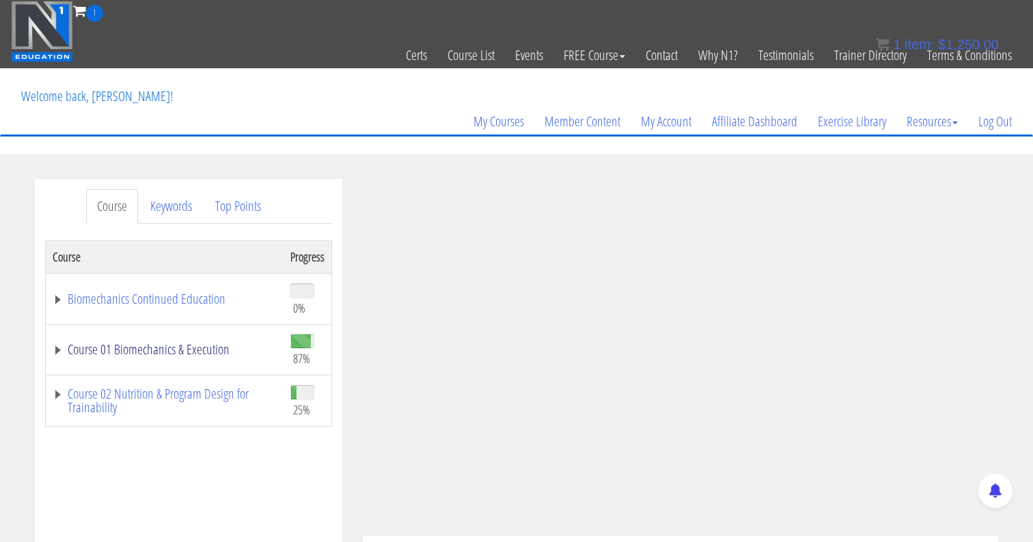
click at [61, 350] on link "Course 01 Biomechanics & Execution" at bounding box center [165, 350] width 224 height 14
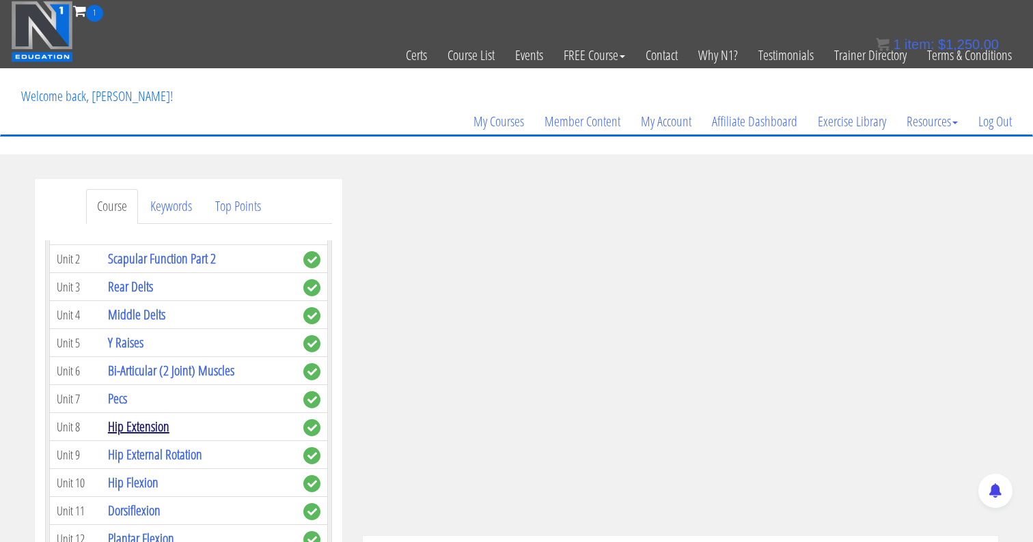
scroll to position [516, 0]
click at [117, 391] on link "Pecs" at bounding box center [117, 400] width 19 height 18
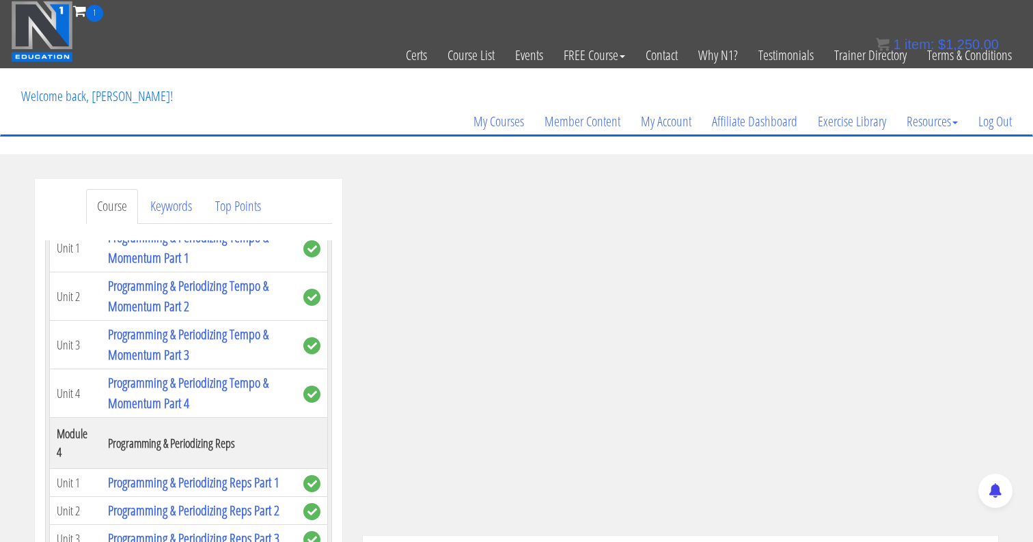
scroll to position [1040, 0]
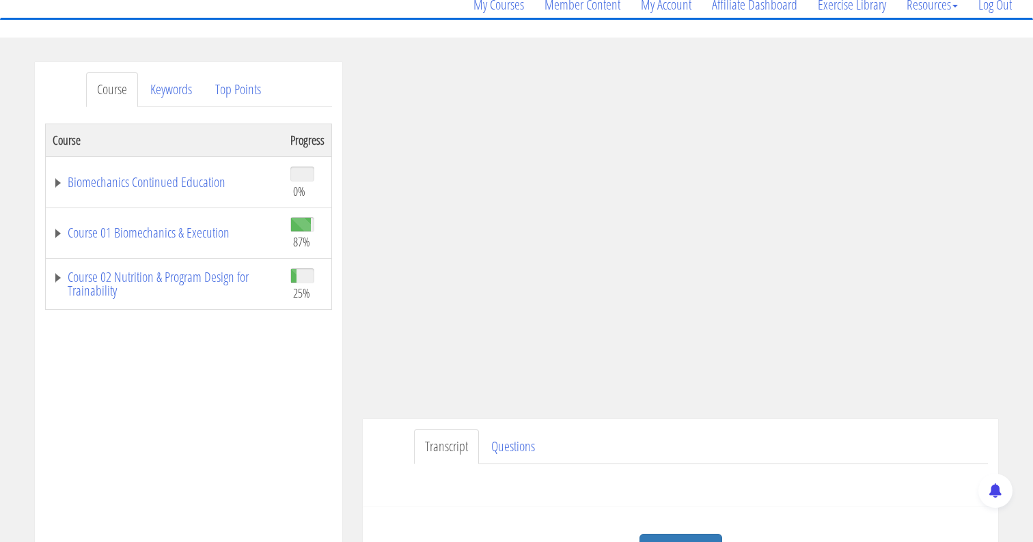
scroll to position [115, 0]
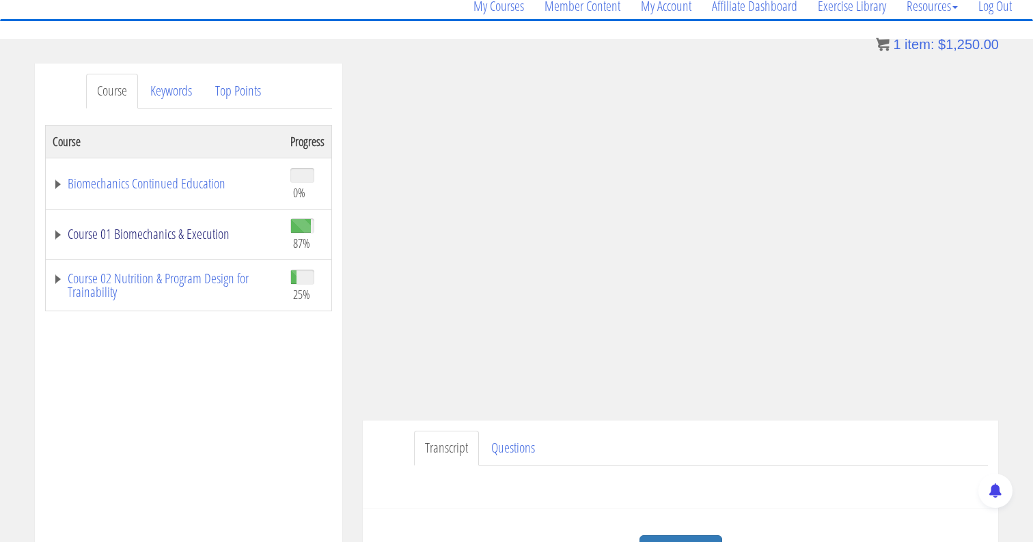
click at [59, 230] on link "Course 01 Biomechanics & Execution" at bounding box center [165, 234] width 224 height 14
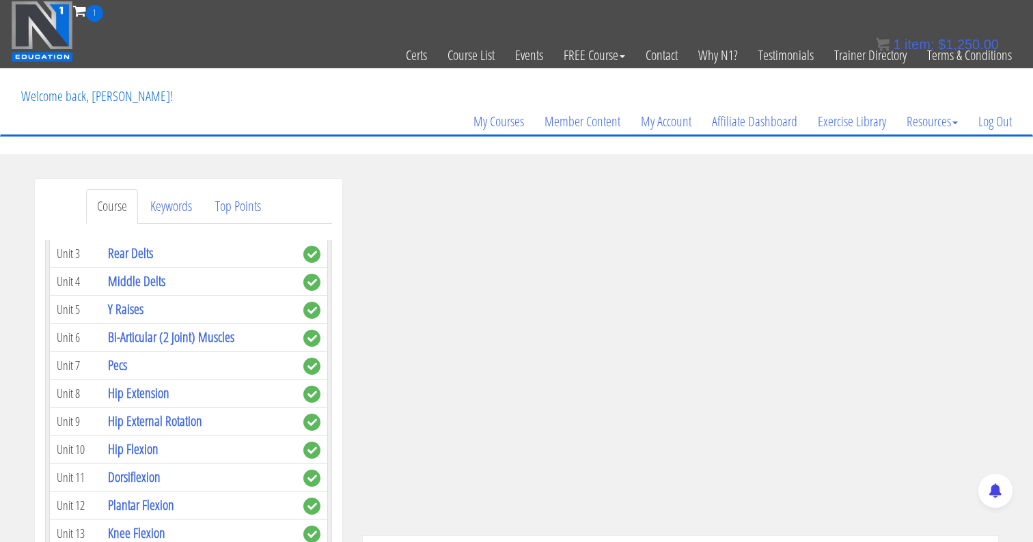
scroll to position [563, 0]
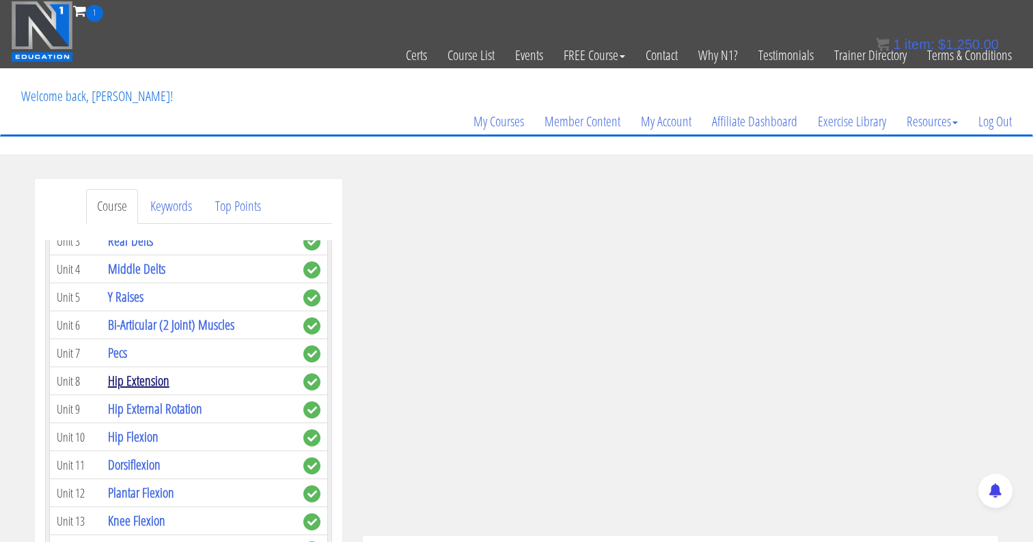
click at [155, 371] on link "Hip Extension" at bounding box center [138, 380] width 61 height 18
